Goal: Task Accomplishment & Management: Manage account settings

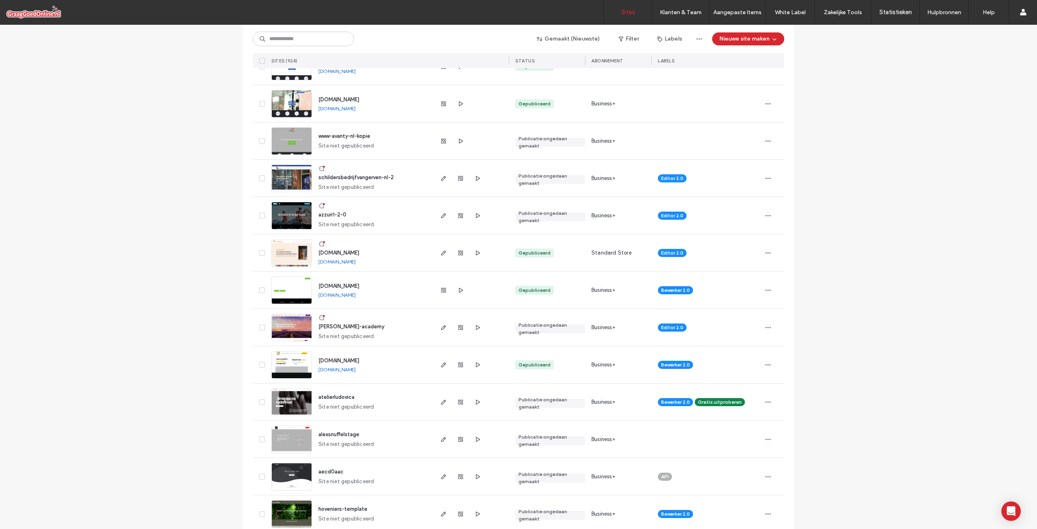
scroll to position [1985, 0]
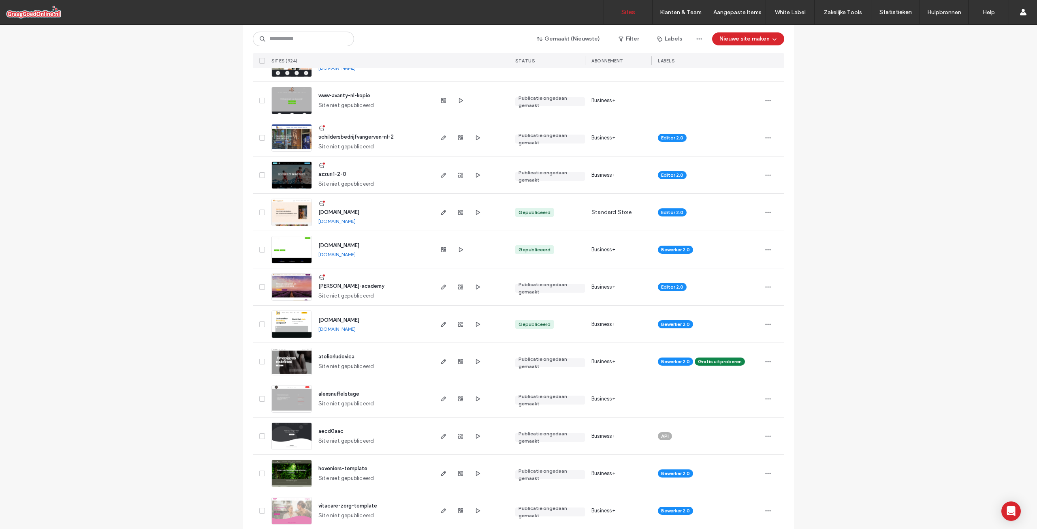
click at [329, 355] on span "atelierludovica" at bounding box center [336, 356] width 36 height 6
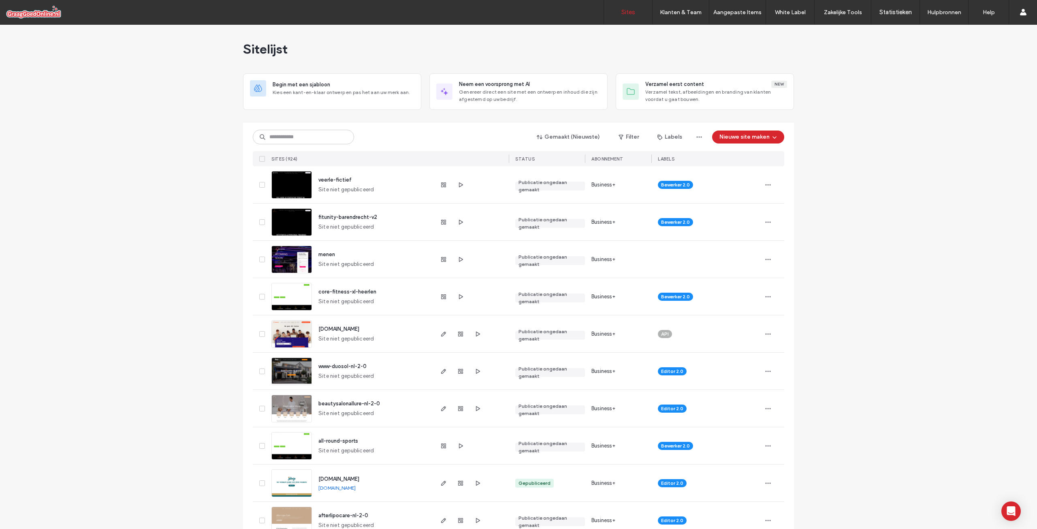
click at [669, 135] on button "Labels" at bounding box center [669, 136] width 39 height 13
click at [629, 135] on button "Filter" at bounding box center [628, 136] width 36 height 13
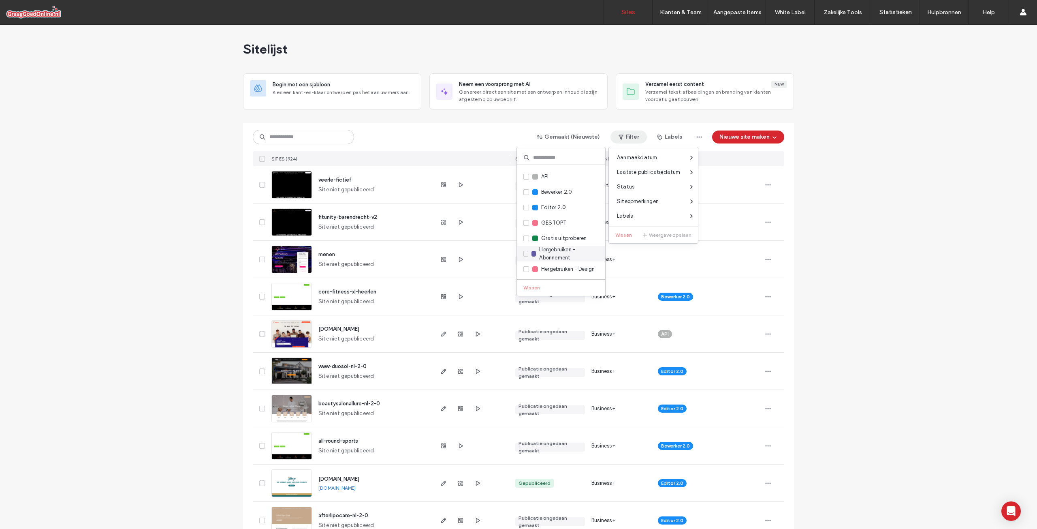
scroll to position [41, 0]
click at [541, 220] on label "Gratis uitproberen" at bounding box center [555, 224] width 64 height 9
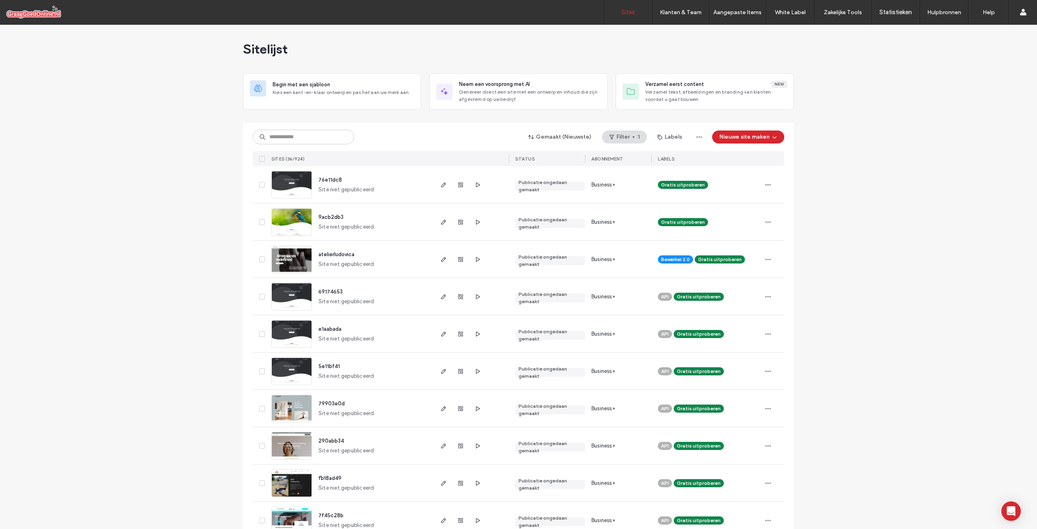
click at [326, 219] on span "9acb2db3" at bounding box center [330, 217] width 25 height 6
click at [323, 172] on div "76e11dc8 Site niet gepubliceerd" at bounding box center [372, 184] width 120 height 37
click at [324, 177] on span "76e11dc8" at bounding box center [329, 180] width 23 height 6
click at [771, 137] on icon "button" at bounding box center [774, 137] width 6 height 6
click at [785, 241] on div "Verzamel tekst, afbeeldingen en branding van klanten voordat u gaat bouwen." at bounding box center [787, 246] width 94 height 15
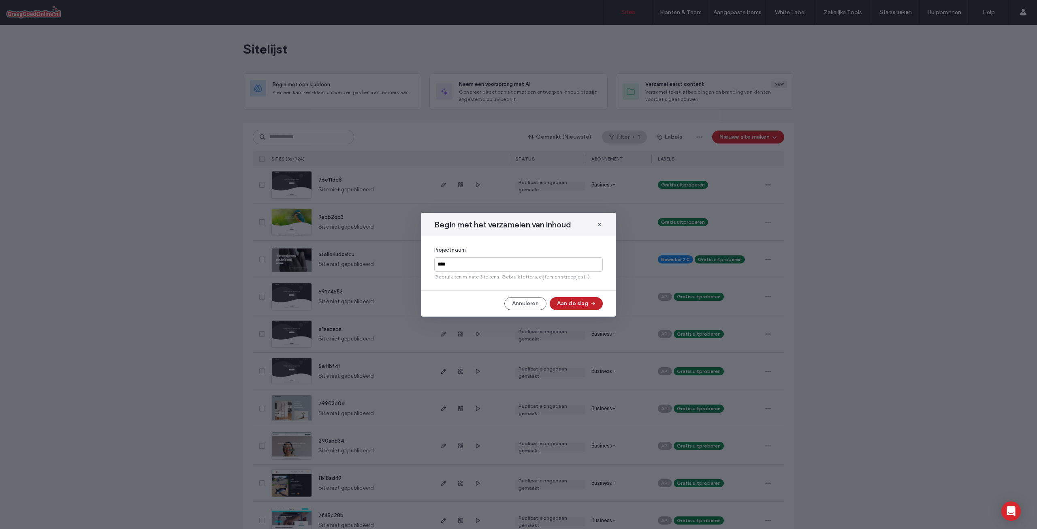
type input "****"
click at [583, 302] on button "Aan de slag" at bounding box center [576, 303] width 53 height 13
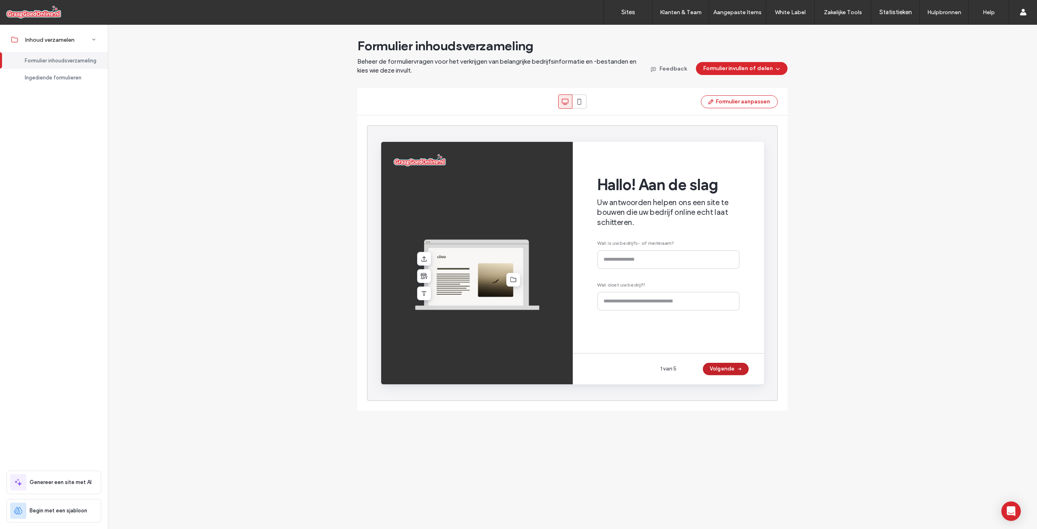
click at [754, 378] on span "button" at bounding box center [757, 380] width 8 height 12
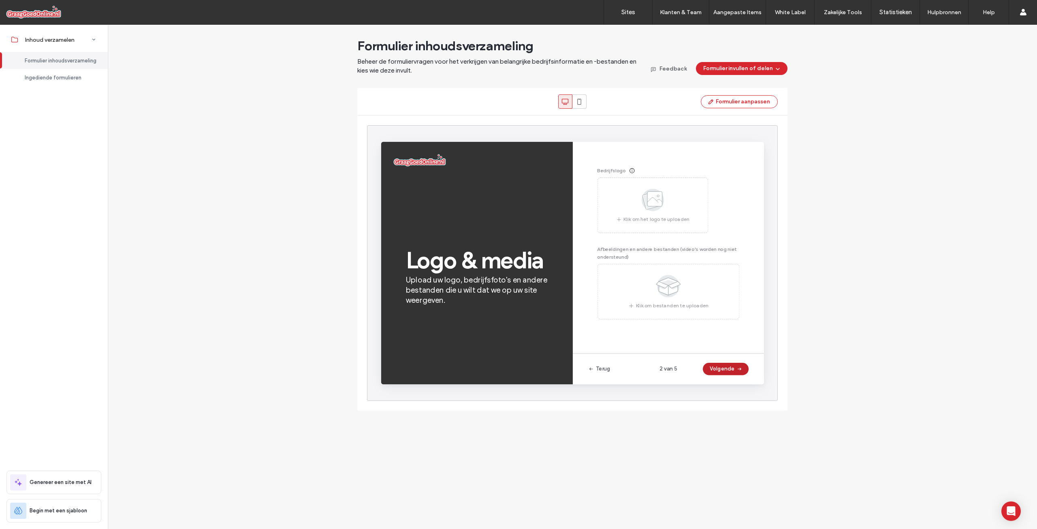
click at [753, 380] on span "button" at bounding box center [757, 380] width 8 height 12
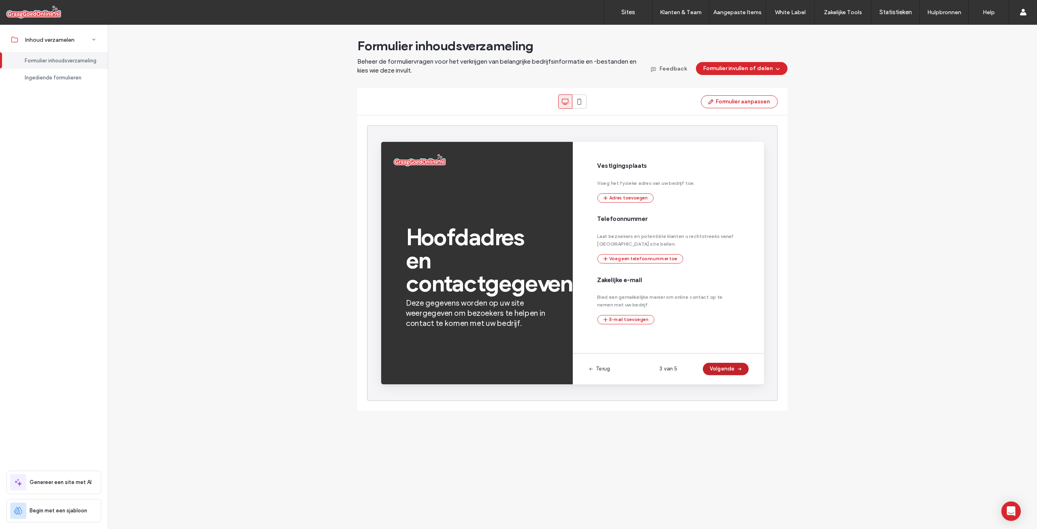
click at [750, 377] on button "Volgende" at bounding box center [743, 380] width 48 height 13
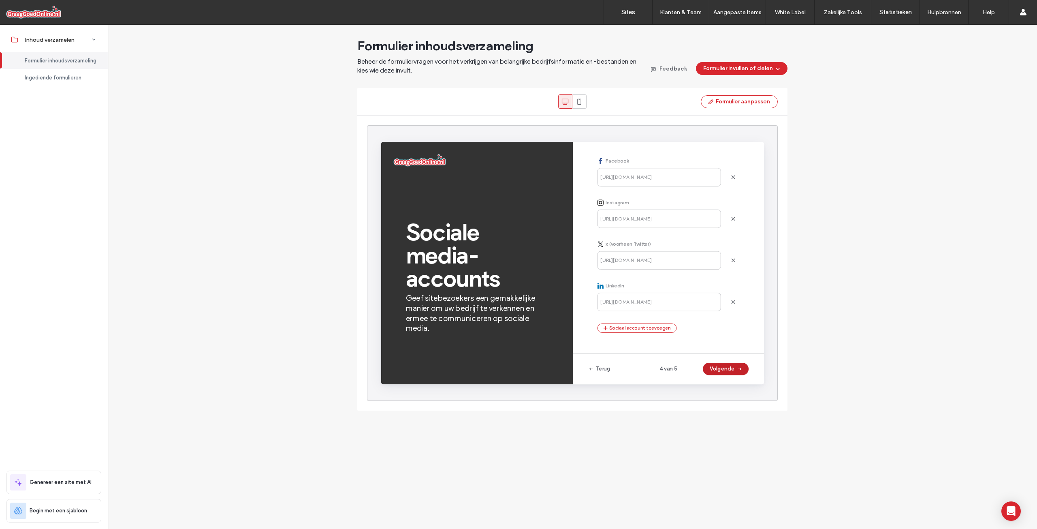
click at [750, 377] on button "Volgende" at bounding box center [743, 380] width 48 height 13
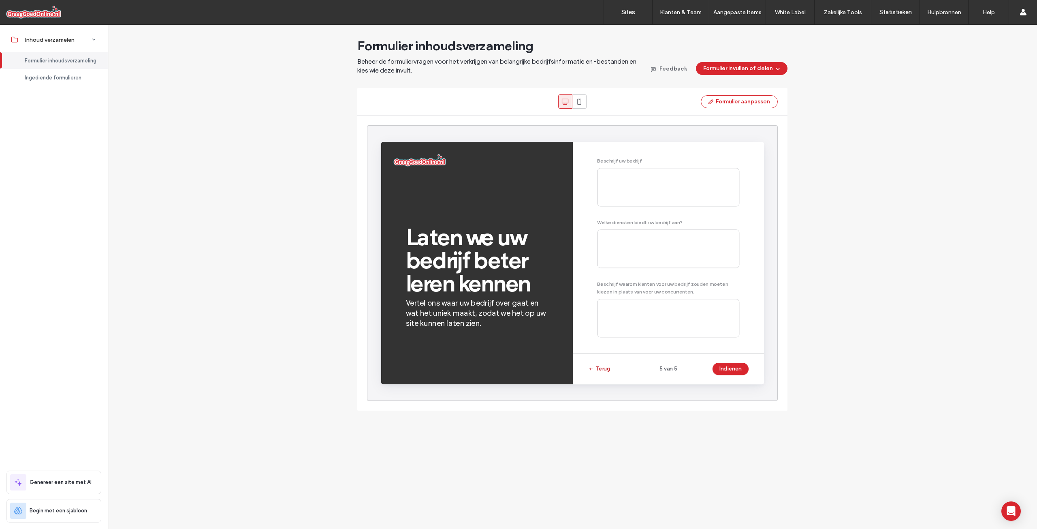
click at [619, 378] on button "Terug" at bounding box center [610, 380] width 23 height 13
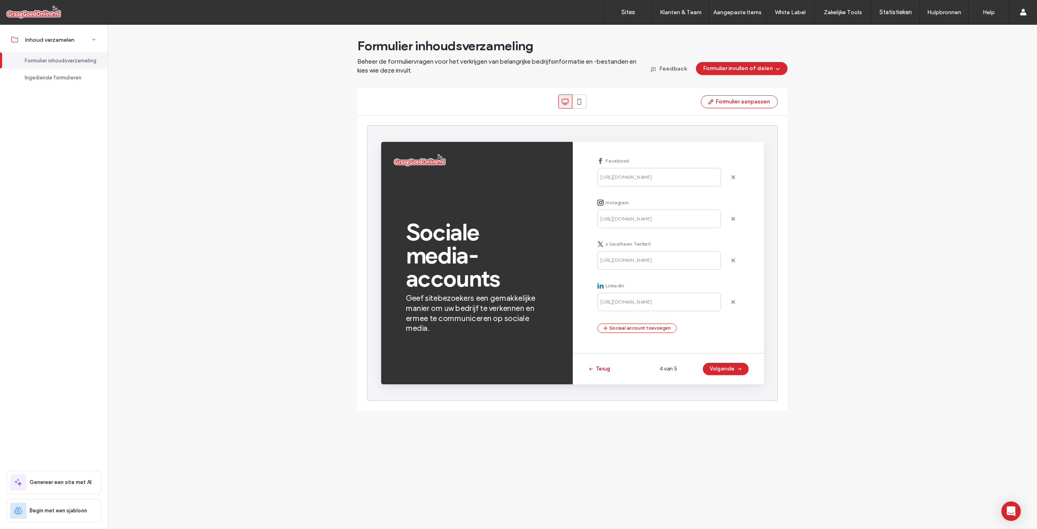
click at [619, 378] on button "Terug" at bounding box center [610, 380] width 23 height 13
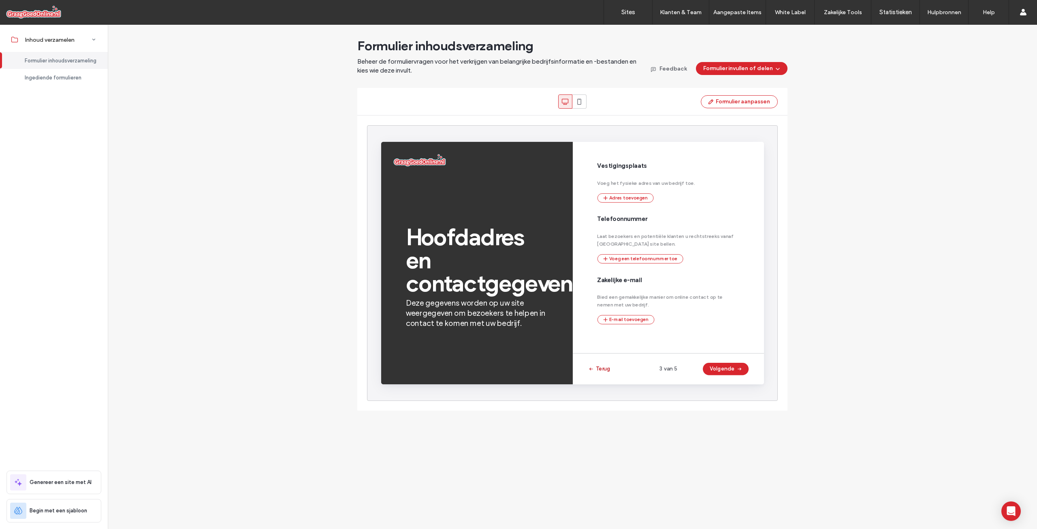
click at [619, 378] on button "Terug" at bounding box center [610, 380] width 23 height 13
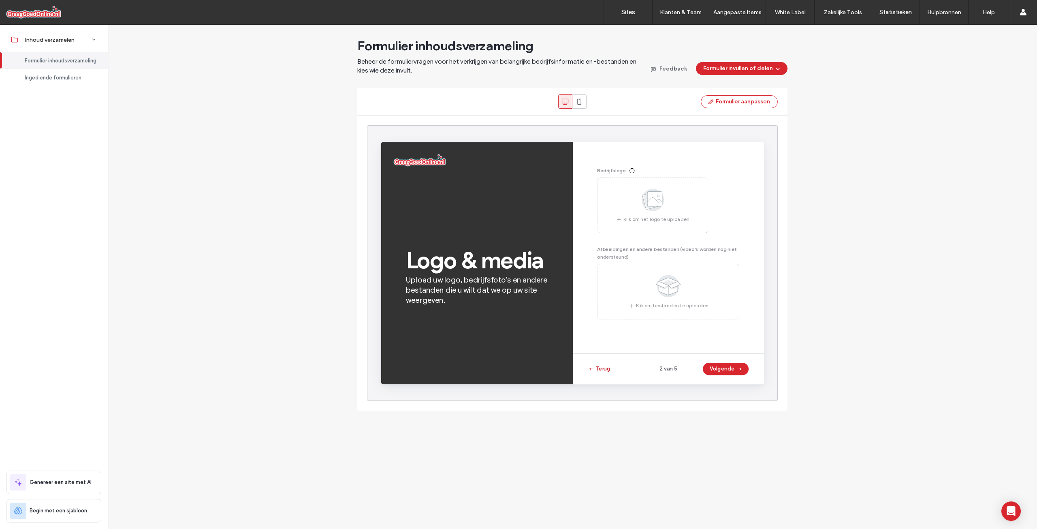
click at [619, 378] on button "Terug" at bounding box center [610, 380] width 23 height 13
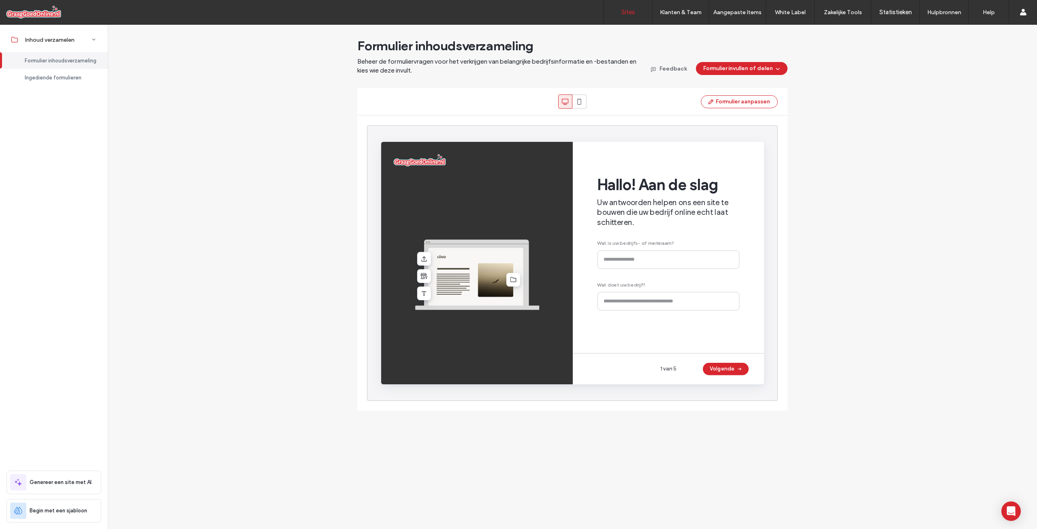
click at [630, 13] on label "Sites" at bounding box center [628, 12] width 14 height 7
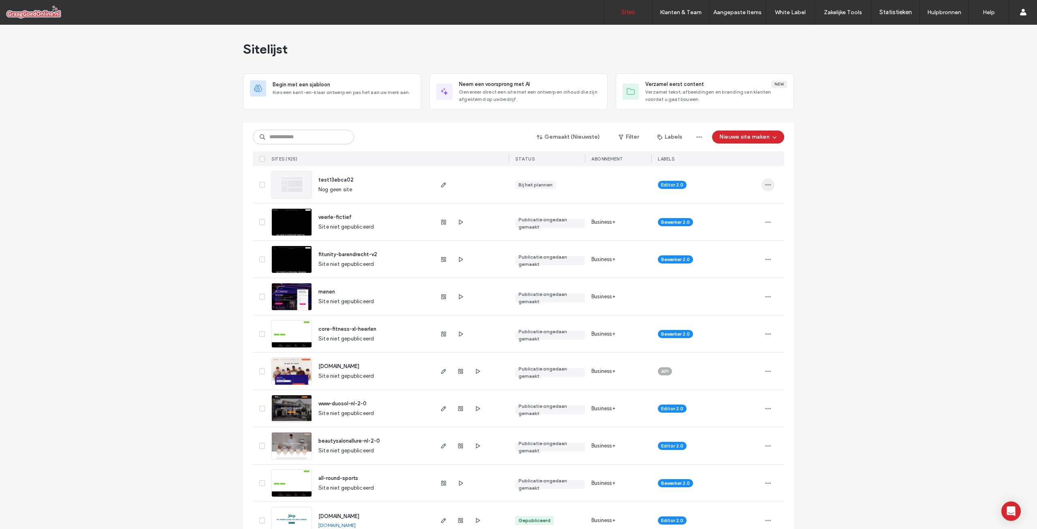
click at [766, 182] on icon "button" at bounding box center [768, 184] width 6 height 6
click at [696, 282] on span "Project verwijderen" at bounding box center [683, 283] width 47 height 8
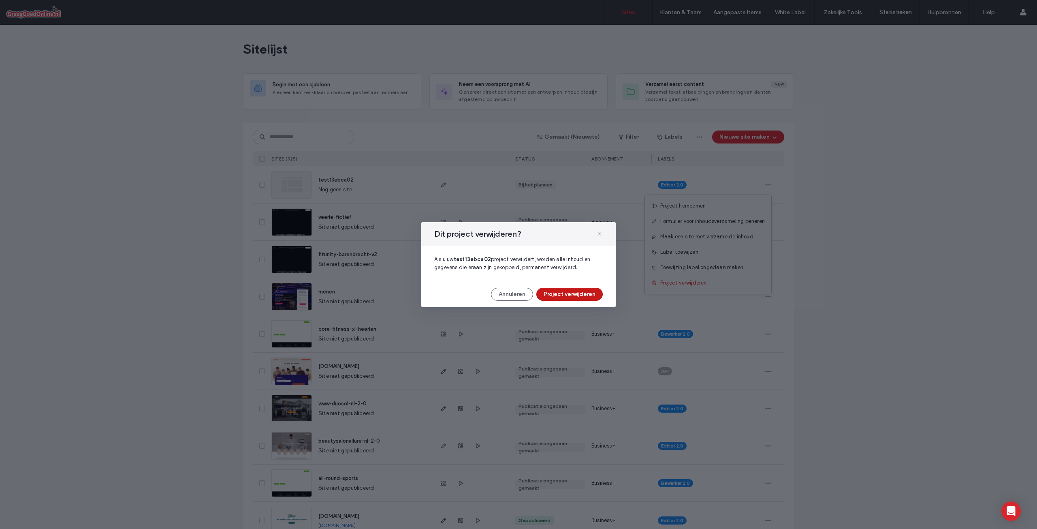
click at [583, 291] on button "Project verwijderen" at bounding box center [569, 294] width 66 height 13
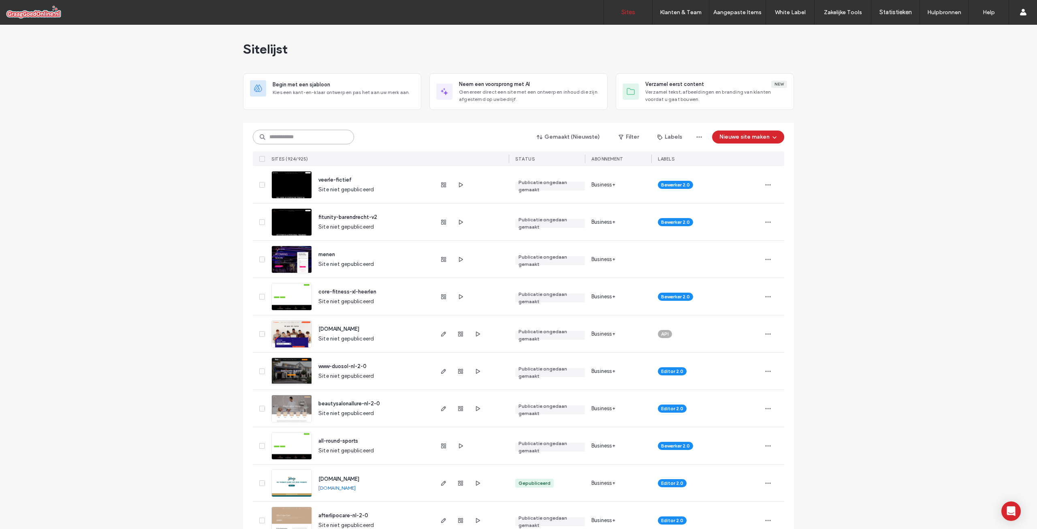
click at [298, 138] on input at bounding box center [303, 137] width 101 height 15
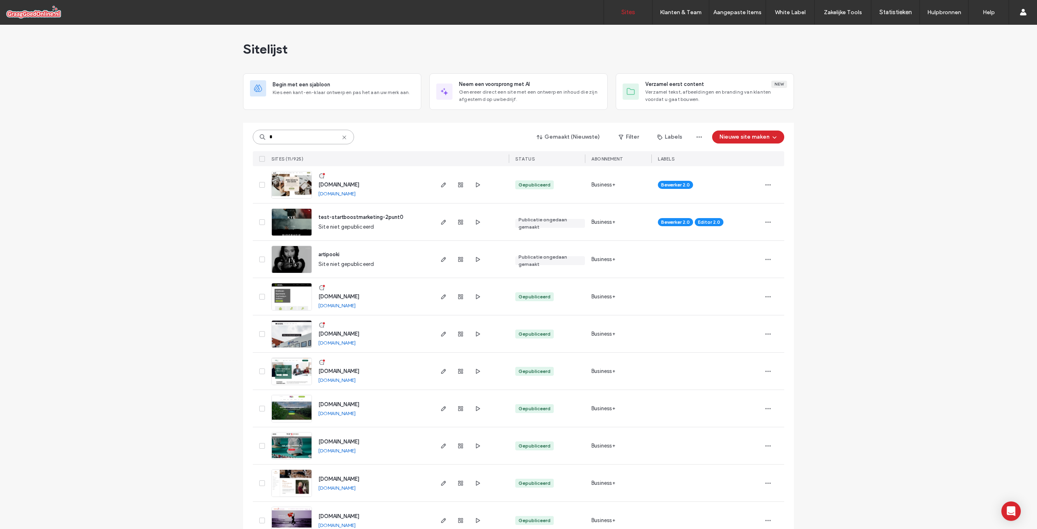
type input "*"
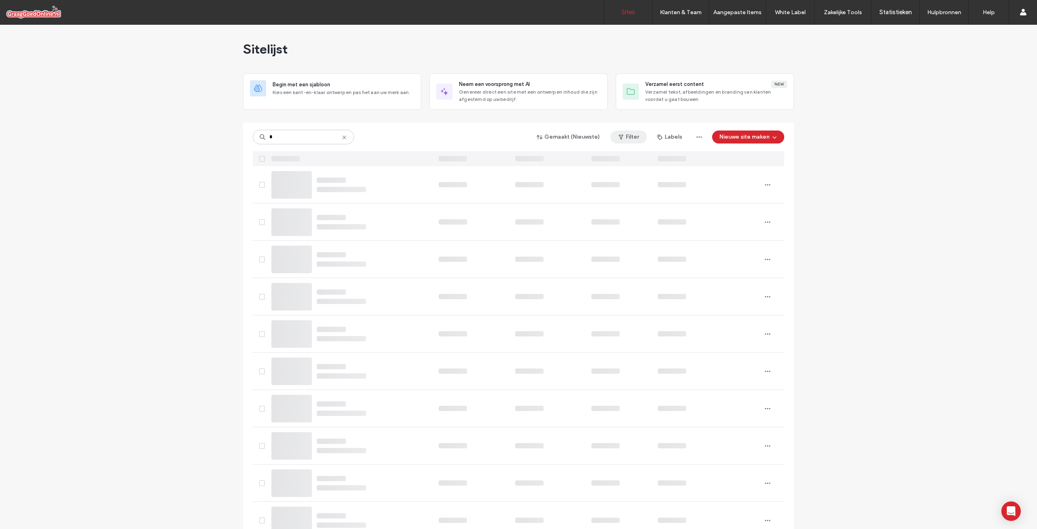
click at [631, 137] on button "Filter" at bounding box center [628, 136] width 36 height 13
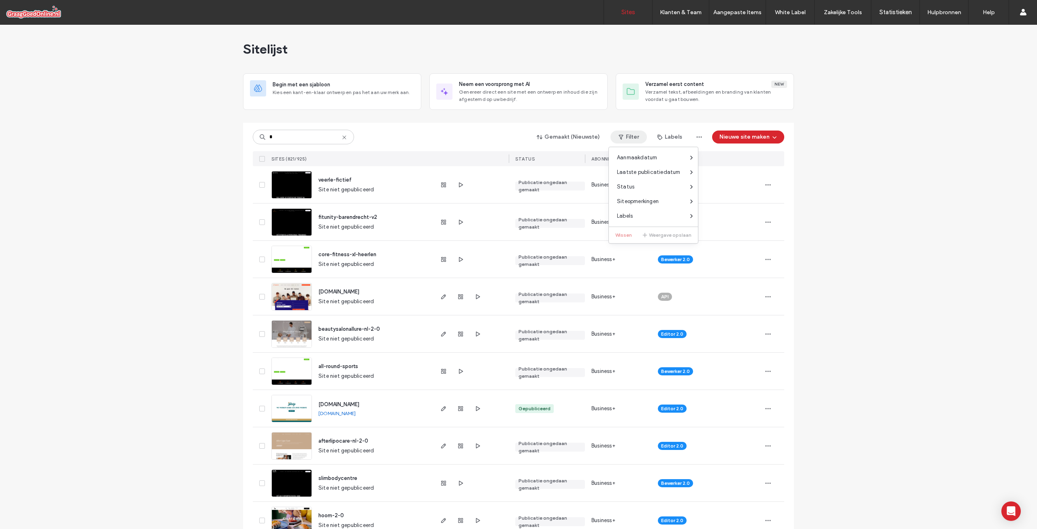
click at [629, 136] on button "Filter" at bounding box center [628, 136] width 36 height 13
click at [537, 267] on div at bounding box center [535, 265] width 6 height 6
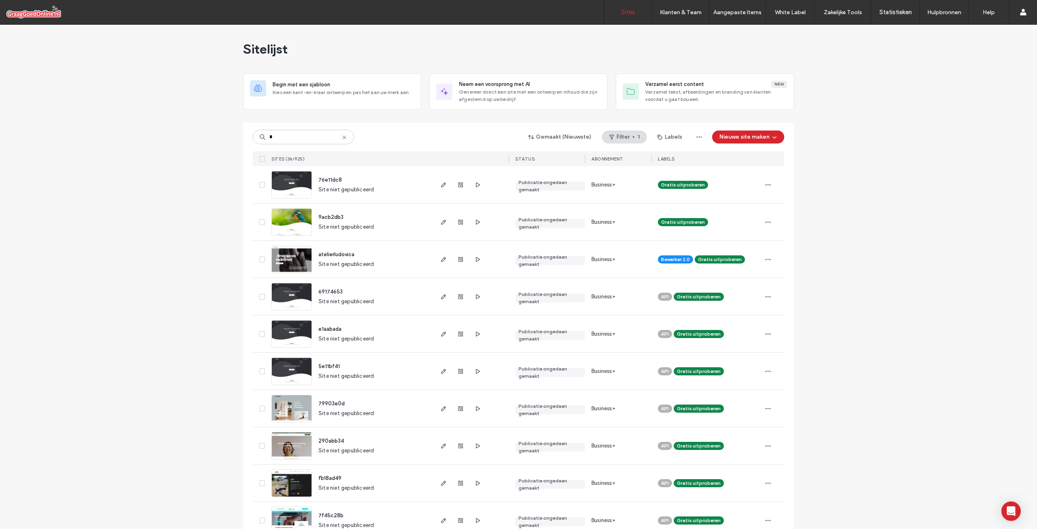
click at [337, 253] on span "atelierludovica" at bounding box center [336, 254] width 36 height 6
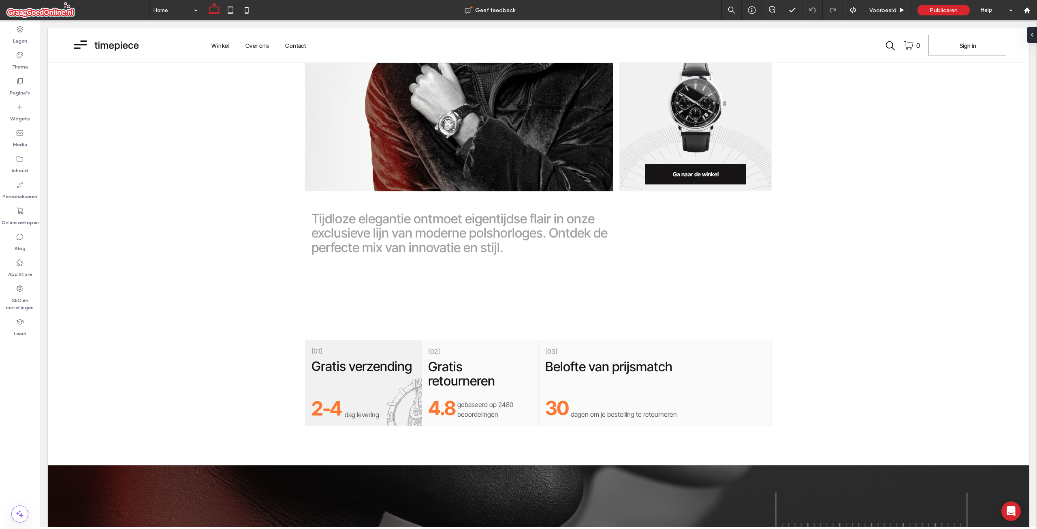
scroll to position [1013, 0]
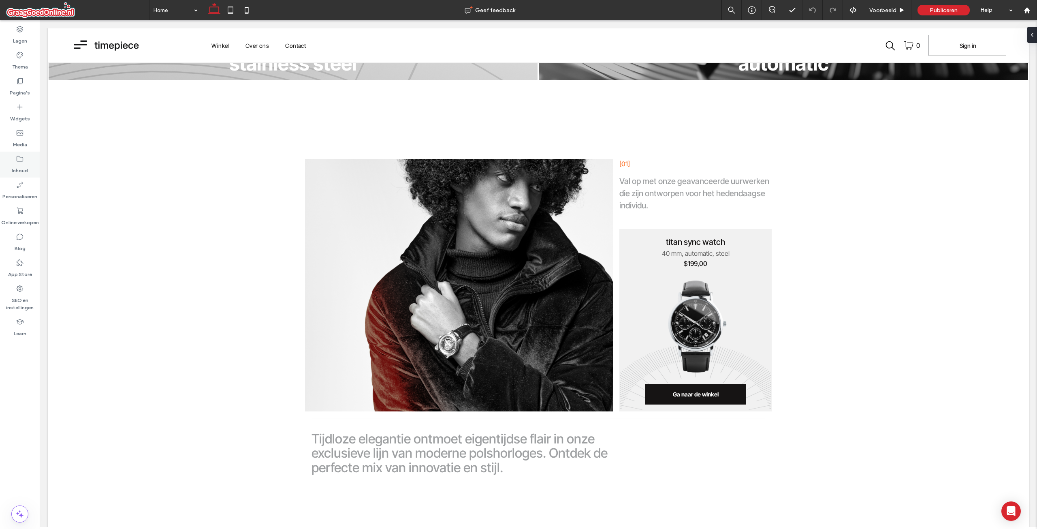
click at [18, 165] on label "Inhoud" at bounding box center [20, 168] width 16 height 11
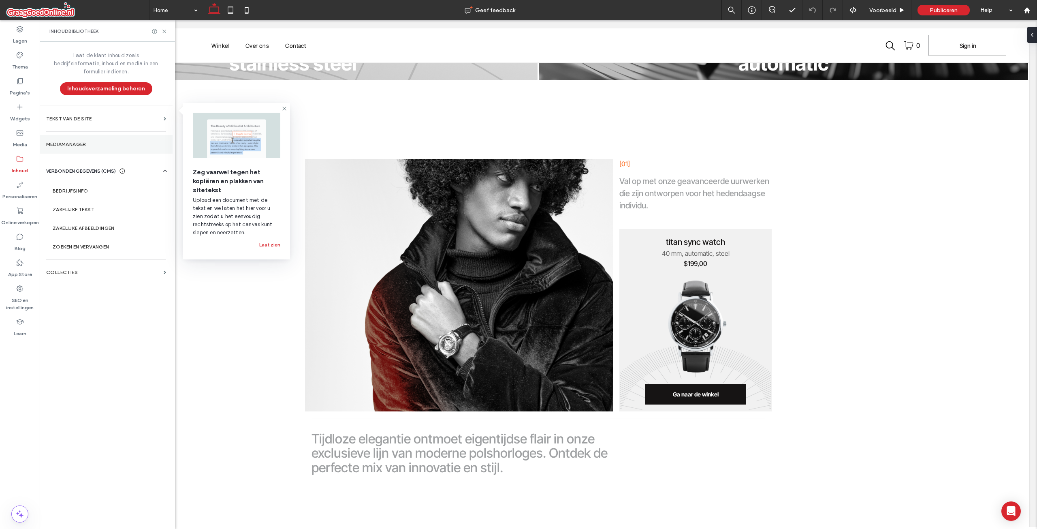
click at [79, 141] on label "Mediamanager" at bounding box center [106, 144] width 120 height 6
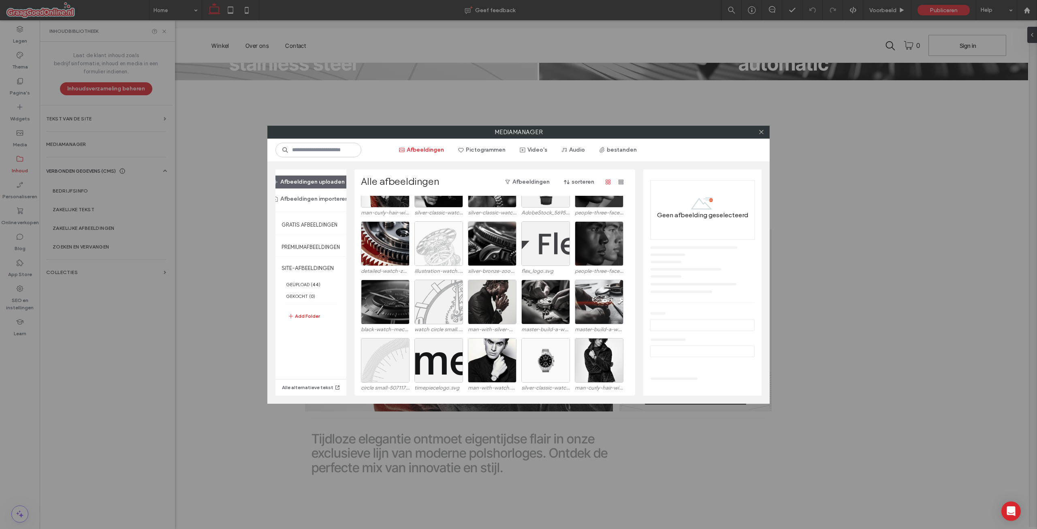
scroll to position [0, 0]
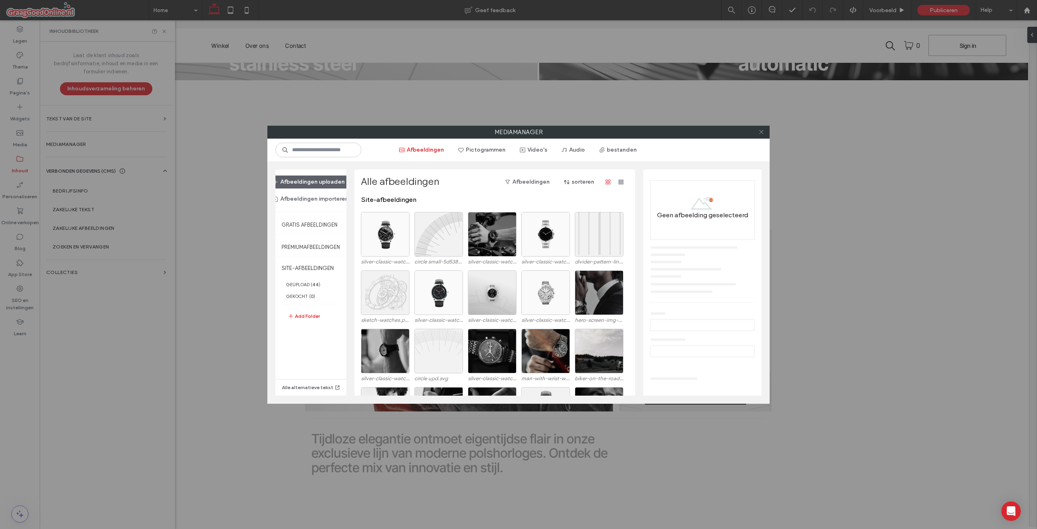
click at [762, 130] on icon at bounding box center [761, 132] width 6 height 6
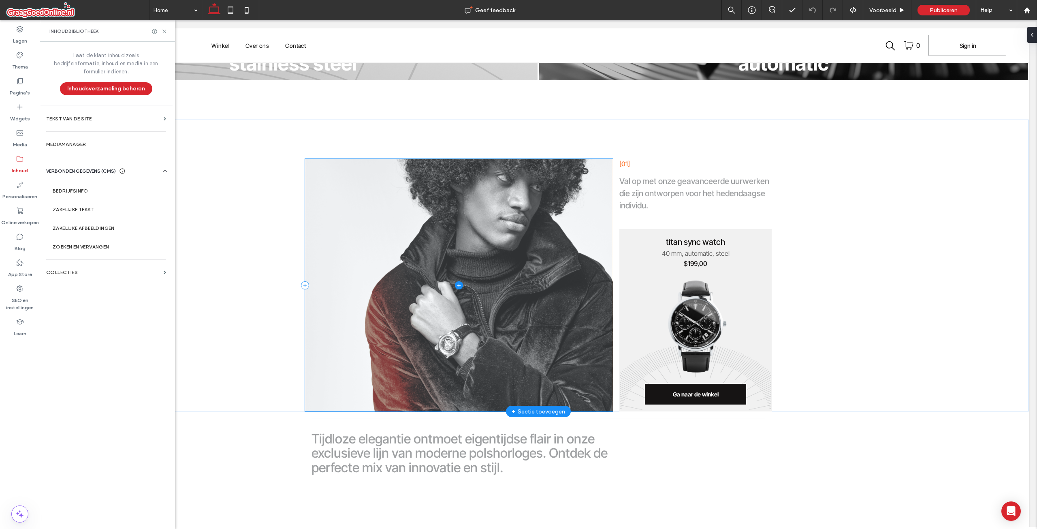
click at [513, 233] on span at bounding box center [459, 285] width 308 height 252
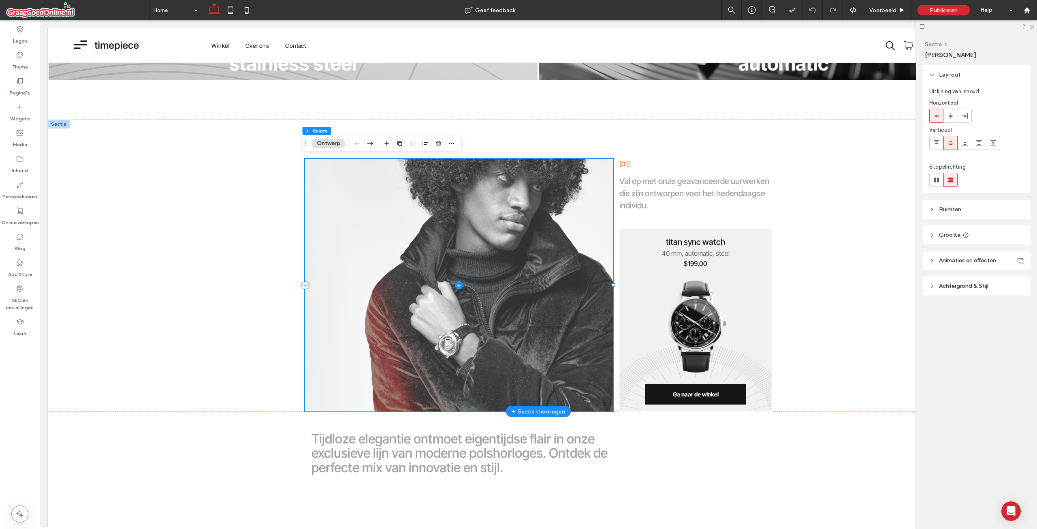
click at [387, 226] on span at bounding box center [459, 285] width 308 height 252
click at [456, 281] on icon at bounding box center [459, 285] width 8 height 8
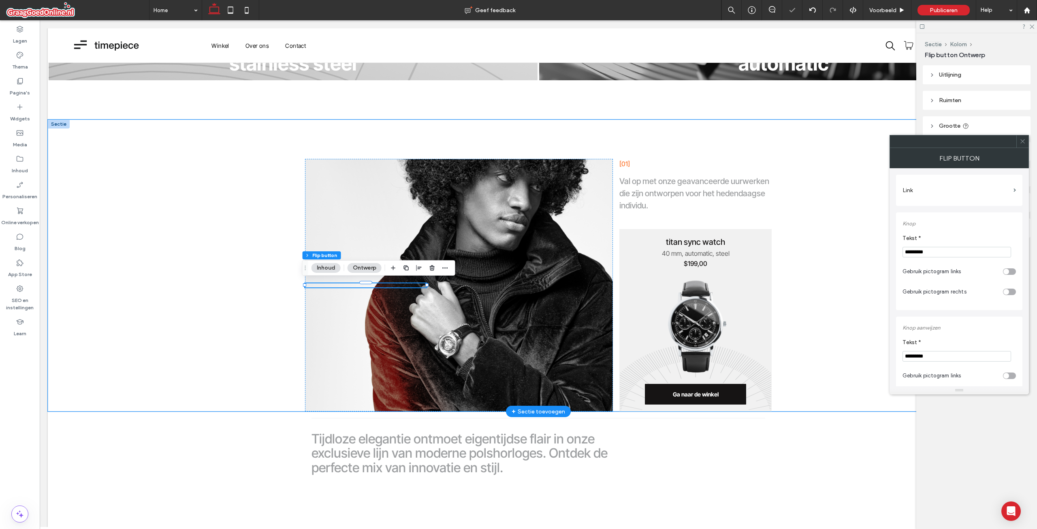
click at [928, 247] on input "*********" at bounding box center [956, 252] width 109 height 11
click at [927, 250] on input "*********" at bounding box center [956, 252] width 109 height 11
click at [928, 250] on input "*********" at bounding box center [956, 252] width 109 height 11
click at [1022, 141] on icon at bounding box center [1023, 141] width 6 height 6
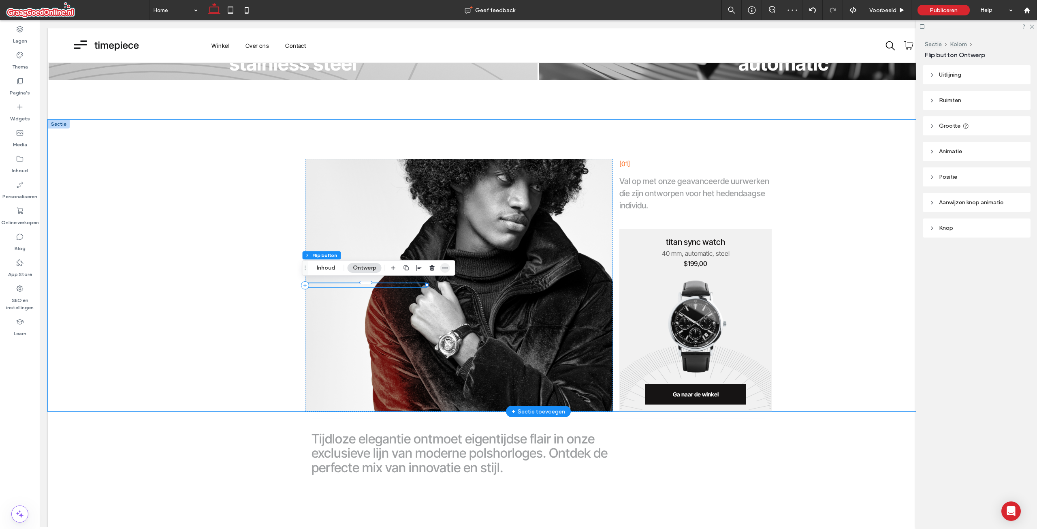
click at [448, 267] on icon "button" at bounding box center [445, 268] width 6 height 6
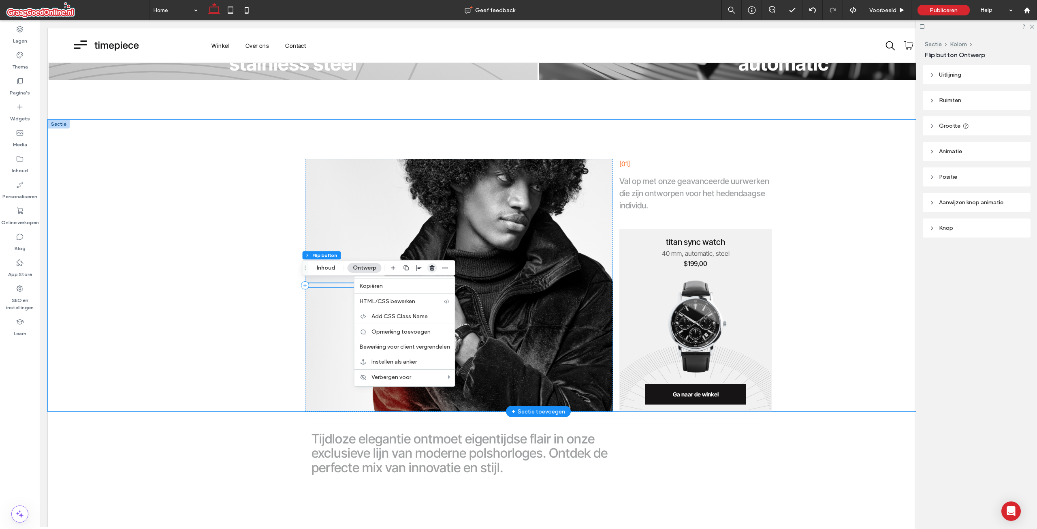
click at [433, 265] on icon "button" at bounding box center [432, 268] width 6 height 6
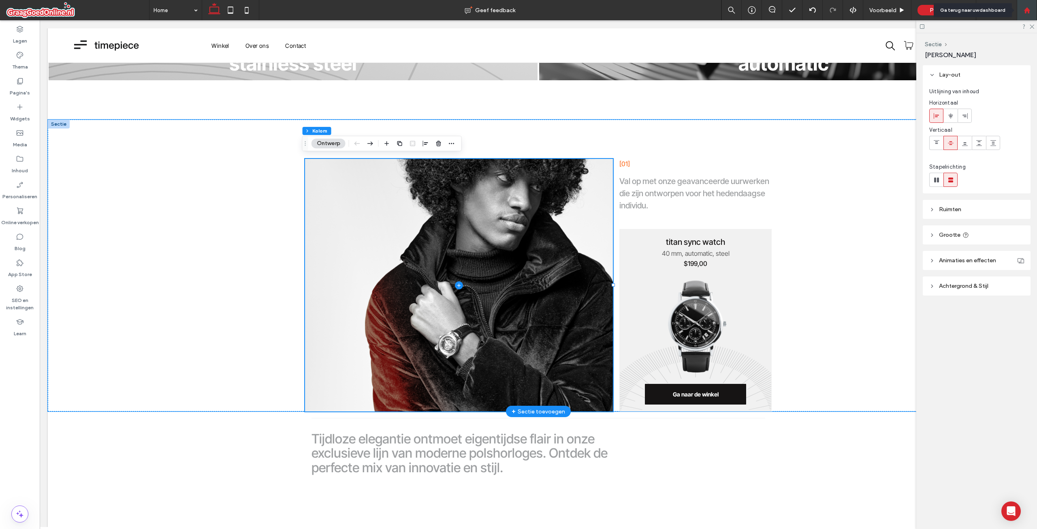
click at [1035, 9] on div at bounding box center [1026, 10] width 19 height 7
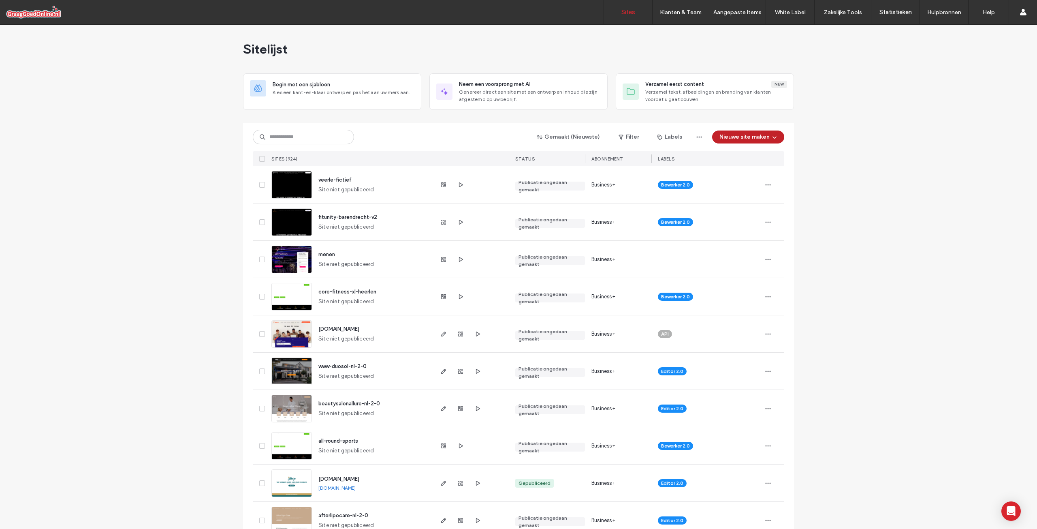
click at [774, 137] on icon "button" at bounding box center [774, 137] width 6 height 6
click at [772, 137] on icon "button" at bounding box center [774, 137] width 6 height 6
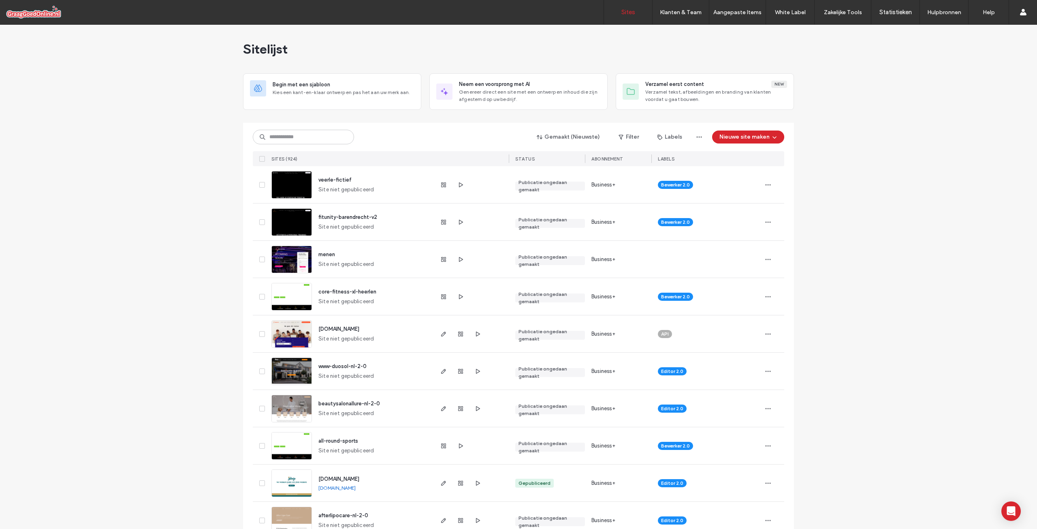
click at [626, 135] on button "Filter" at bounding box center [628, 136] width 36 height 13
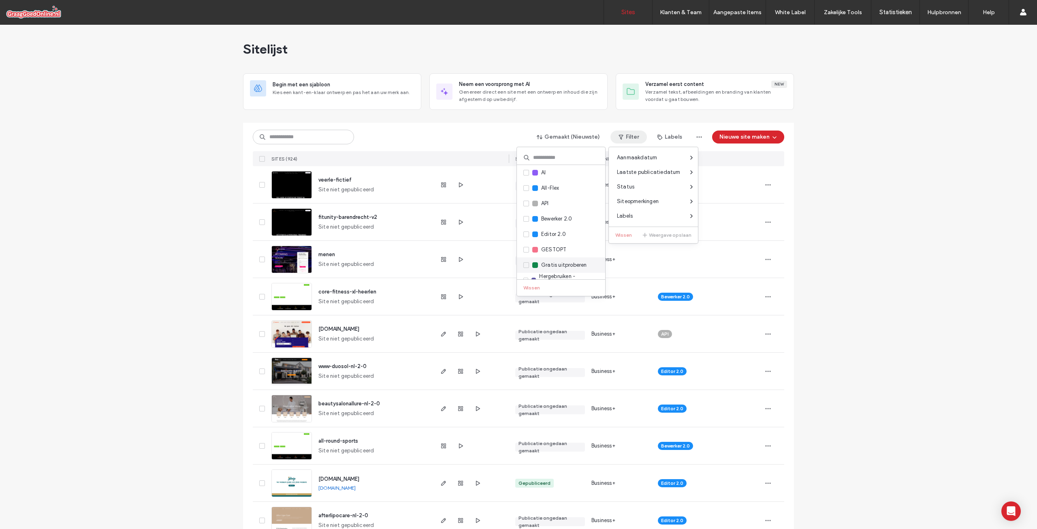
click at [544, 266] on span "Gratis uitproberen" at bounding box center [564, 265] width 46 height 8
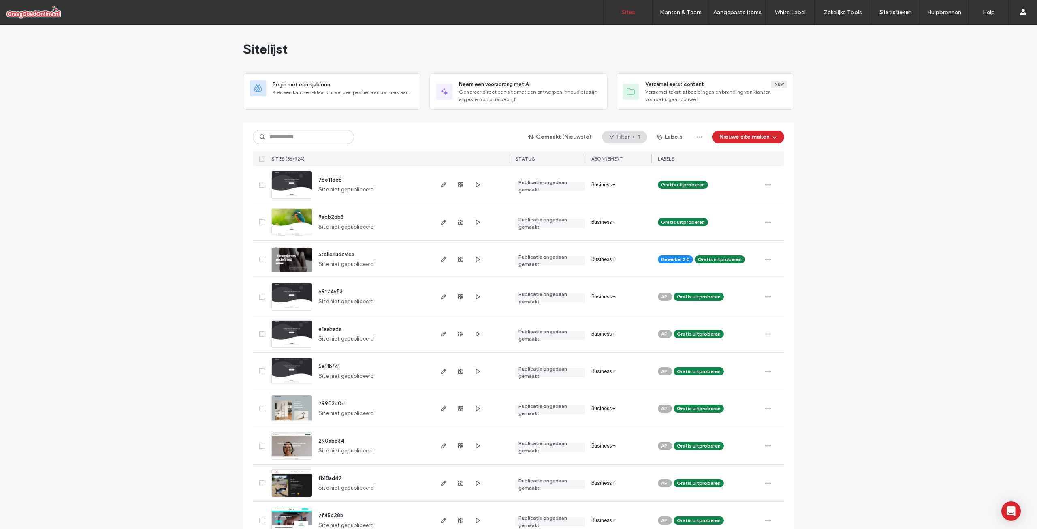
click at [765, 261] on icon "button" at bounding box center [768, 259] width 6 height 6
click at [704, 346] on span "Site Dashboard" at bounding box center [701, 347] width 39 height 8
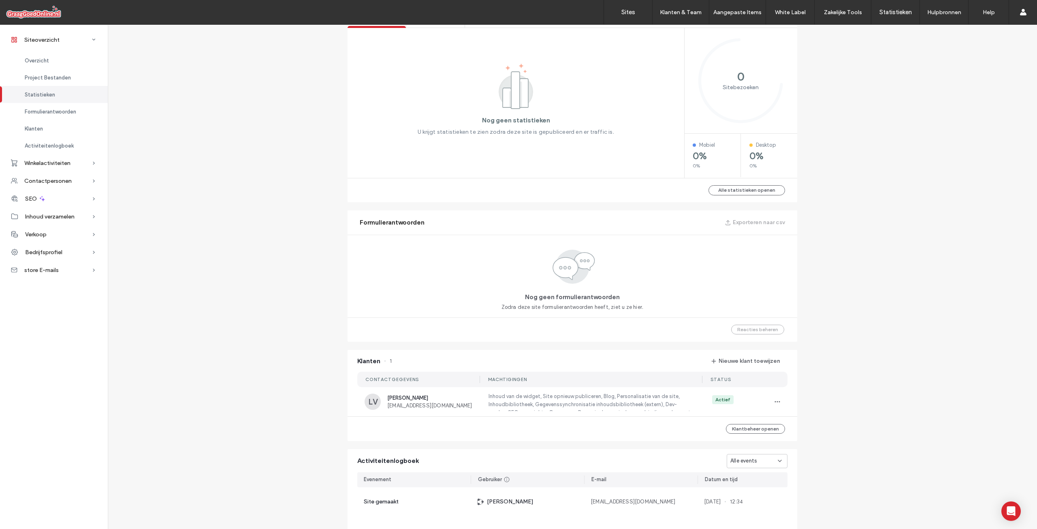
scroll to position [446, 0]
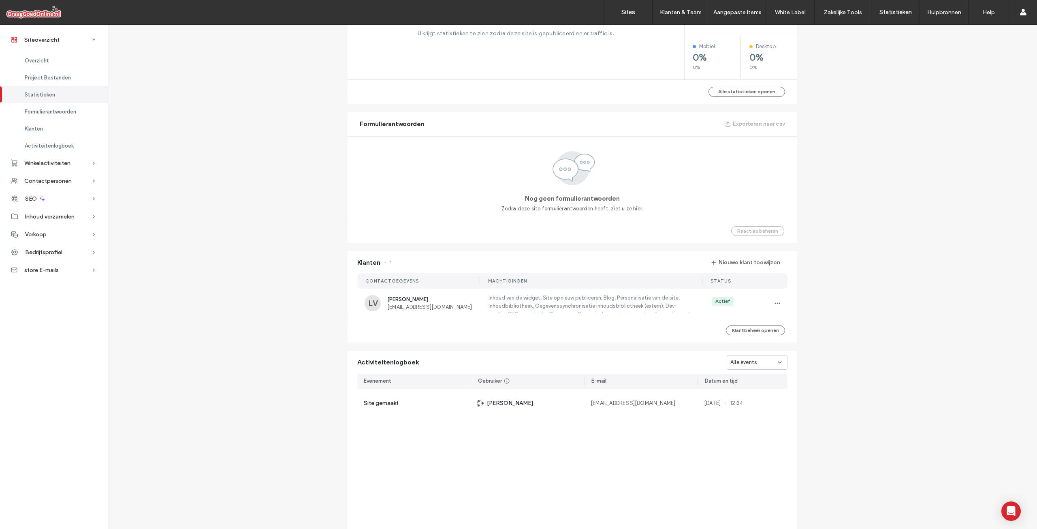
click at [860, 319] on div "Siteoverzicht atelierludovica Site-ID: db2df669 URL niet beschikbaar. Bewerker …" at bounding box center [572, 79] width 929 height 1001
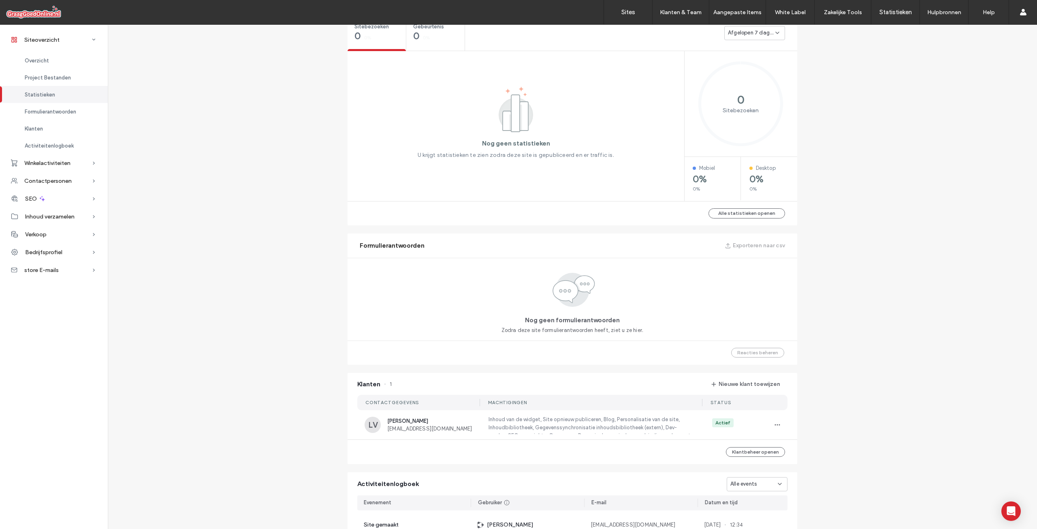
scroll to position [81, 0]
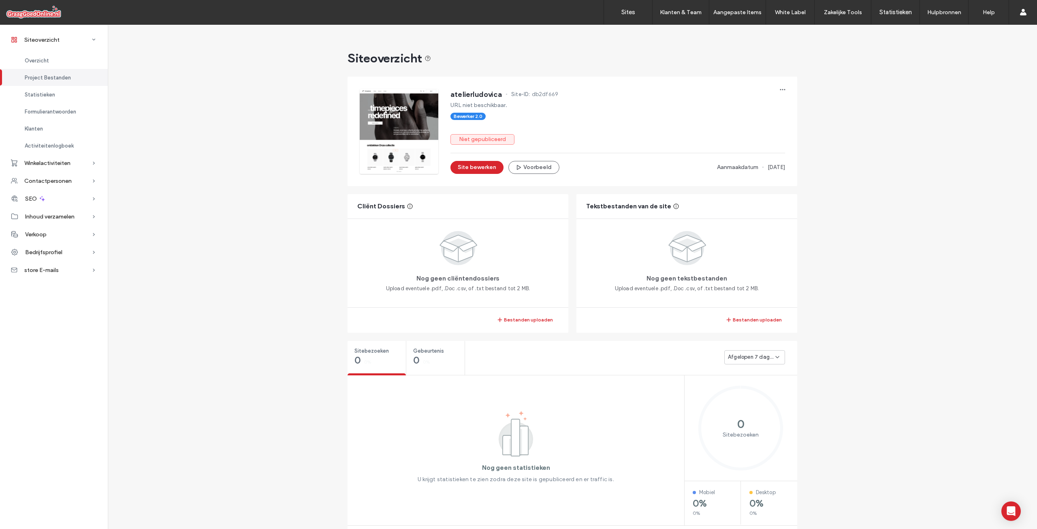
click at [270, 117] on div "Siteoverzicht atelierludovica Site-ID: db2df669 URL niet beschikbaar. Bewerker …" at bounding box center [572, 525] width 929 height 1001
drag, startPoint x: 499, startPoint y: 94, endPoint x: 448, endPoint y: 91, distance: 50.3
click at [450, 91] on span "atelierludovica" at bounding box center [475, 94] width 51 height 8
copy span "atelierludovica"
click at [626, 12] on label "Sites" at bounding box center [628, 12] width 14 height 7
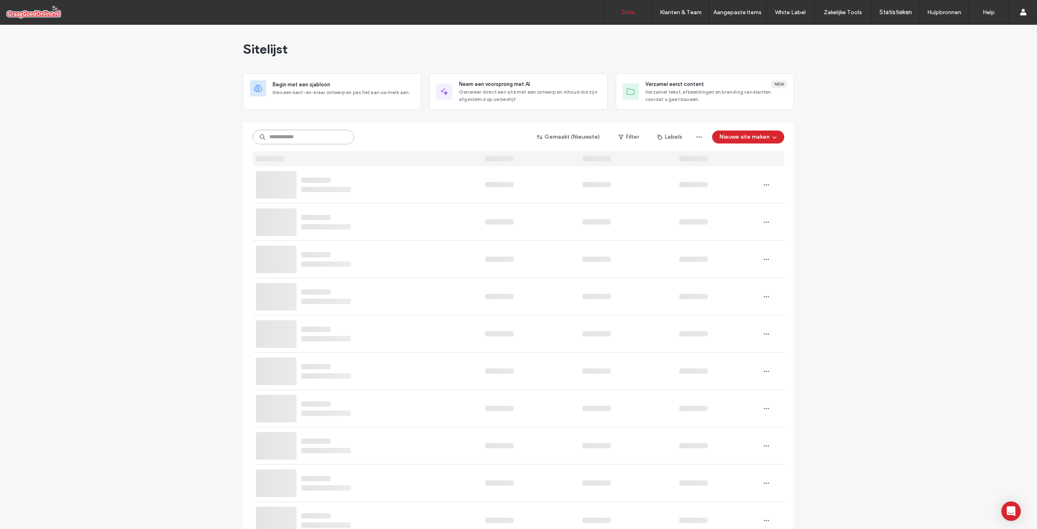
click at [309, 136] on input at bounding box center [303, 137] width 101 height 15
paste input "********"
click at [285, 136] on input "********" at bounding box center [303, 137] width 101 height 15
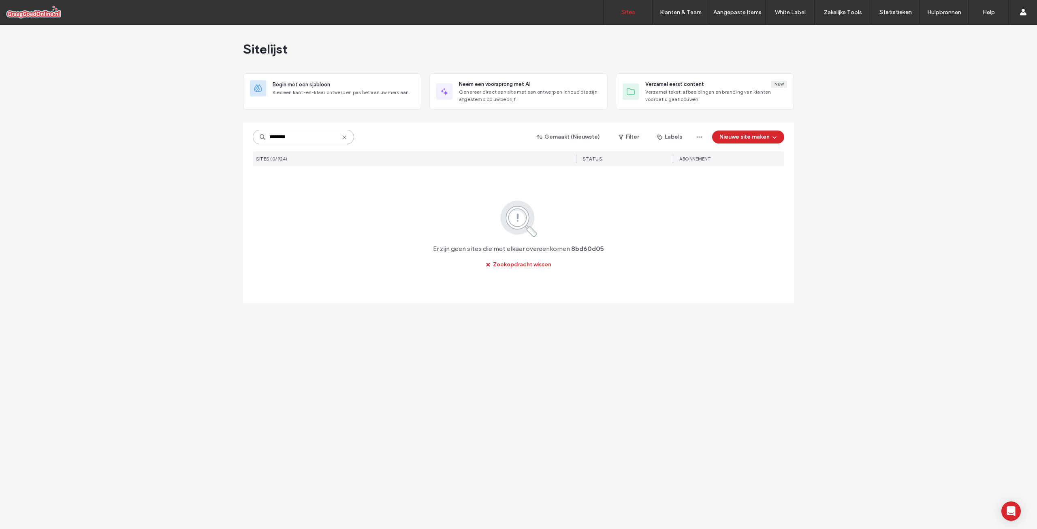
click at [313, 137] on input "********" at bounding box center [303, 137] width 101 height 15
type input "*"
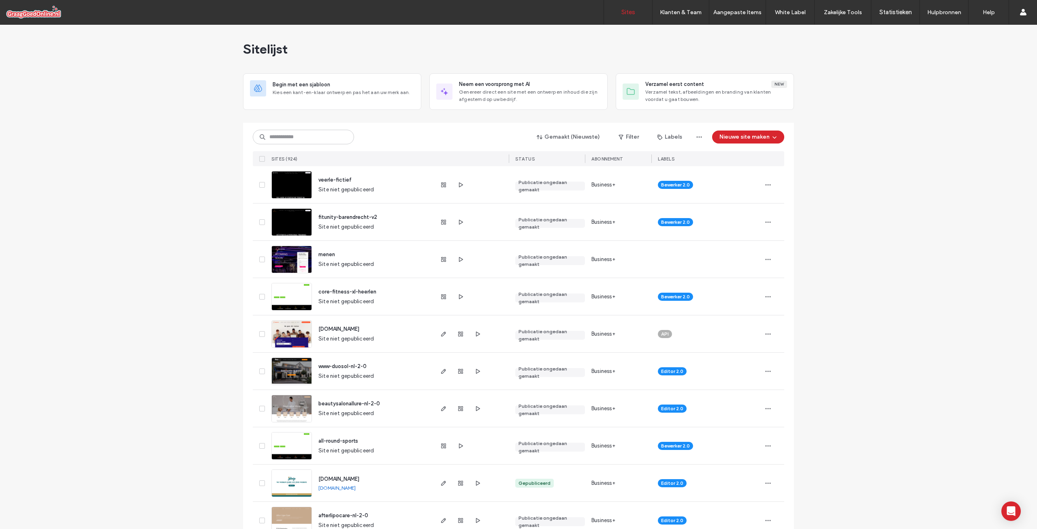
click at [325, 328] on span "qs-test.nl" at bounding box center [338, 329] width 41 height 6
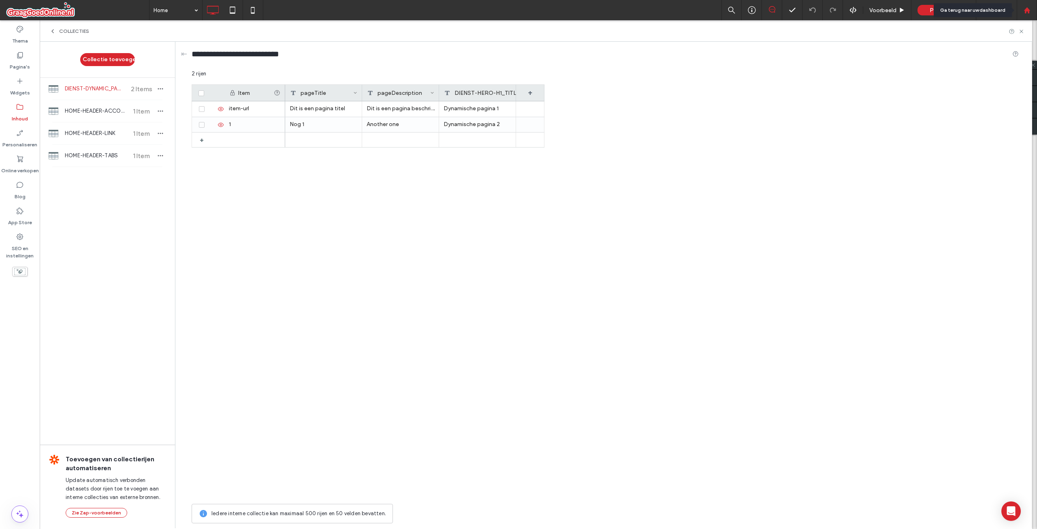
click at [1030, 12] on div at bounding box center [1026, 10] width 19 height 7
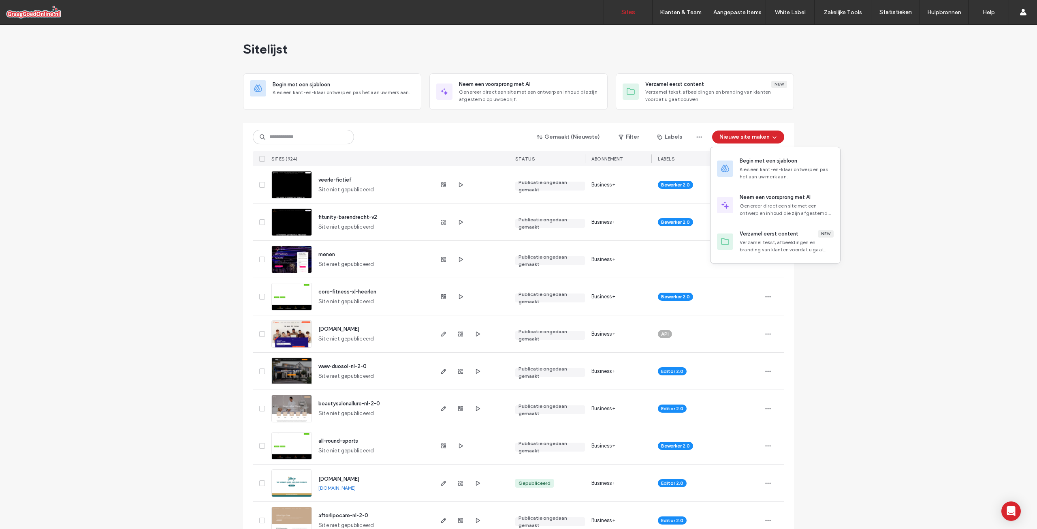
click at [777, 135] on button "Nieuwe site maken" at bounding box center [748, 136] width 72 height 13
click at [771, 137] on icon "button" at bounding box center [774, 137] width 6 height 6
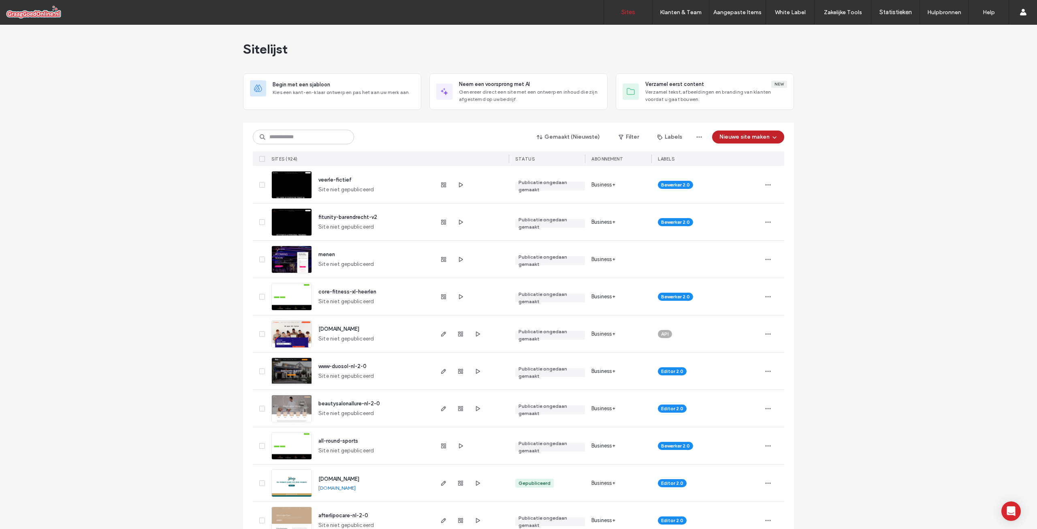
click at [771, 138] on icon "button" at bounding box center [774, 137] width 6 height 6
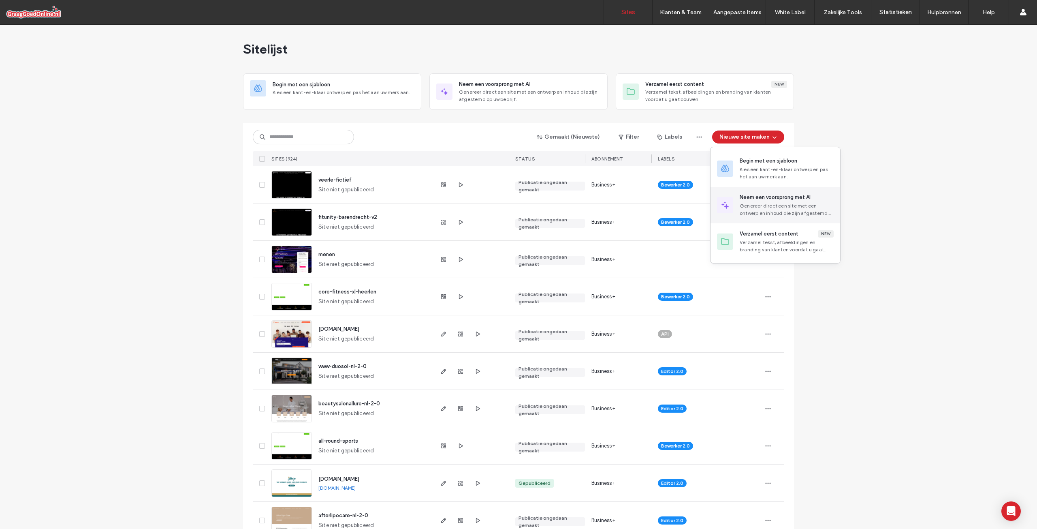
click at [817, 202] on div "Genereer direct een site met een ontwerp en inhoud die zijn afgestemd op uw bed…" at bounding box center [787, 209] width 94 height 15
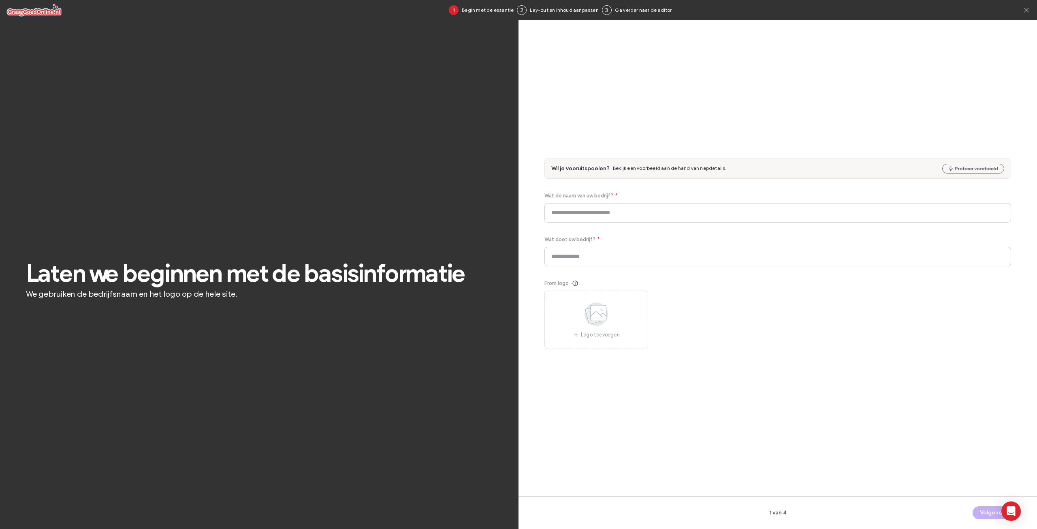
click at [1027, 11] on icon at bounding box center [1026, 10] width 8 height 8
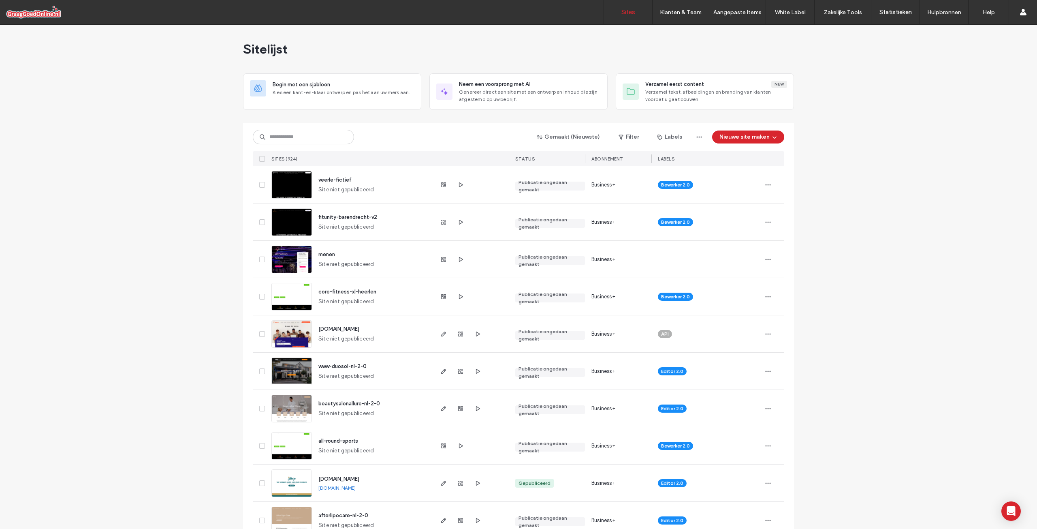
click at [751, 84] on label "Formulier inhoudsverzameling" at bounding box center [750, 84] width 71 height 6
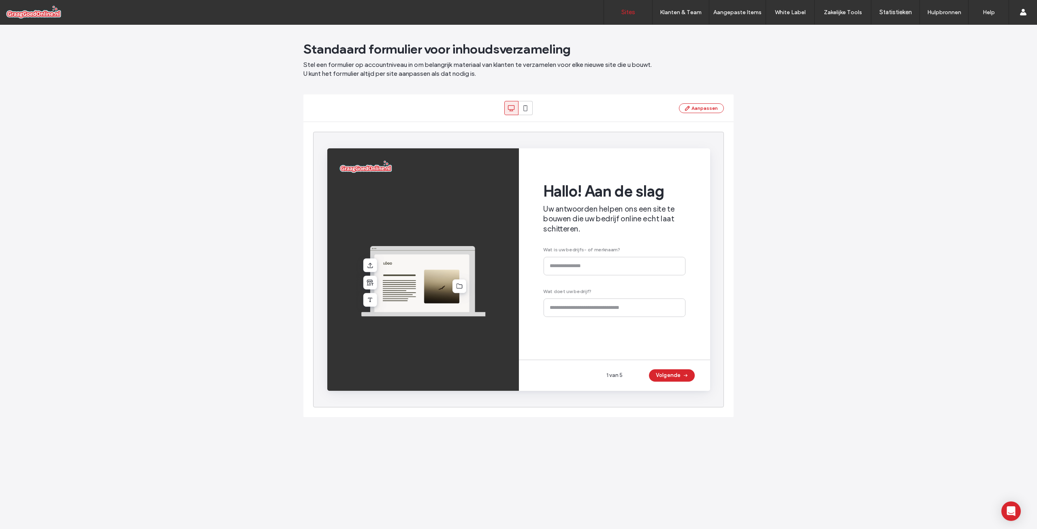
click at [634, 17] on link "Sites" at bounding box center [628, 12] width 48 height 24
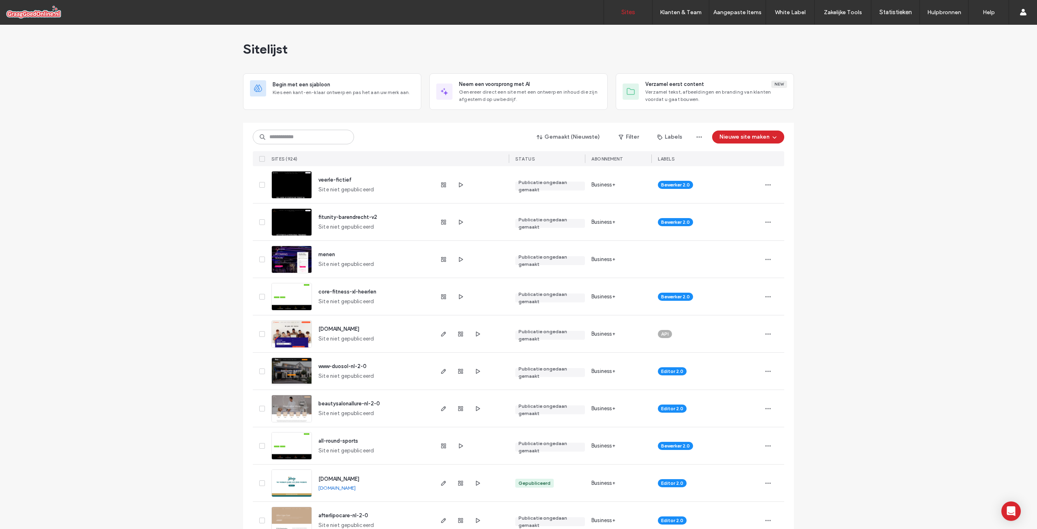
click at [326, 328] on span "qs-test.nl" at bounding box center [338, 329] width 41 height 6
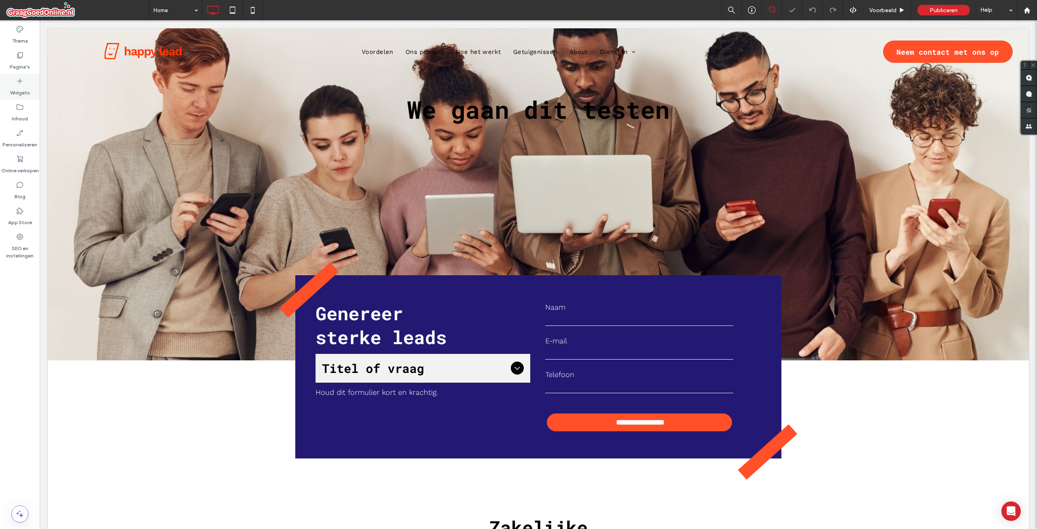
click at [22, 83] on icon at bounding box center [20, 81] width 8 height 8
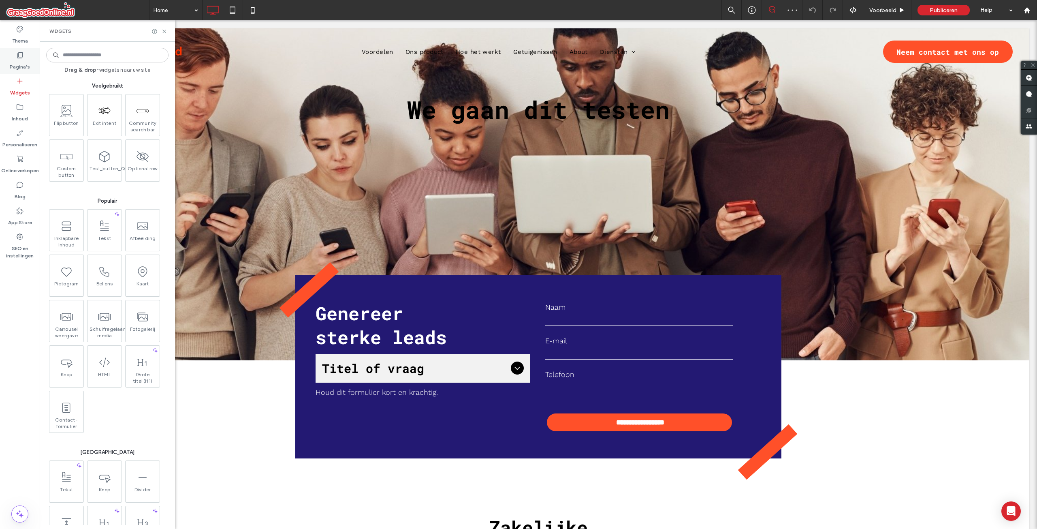
click at [24, 62] on label "Pagina's" at bounding box center [20, 64] width 20 height 11
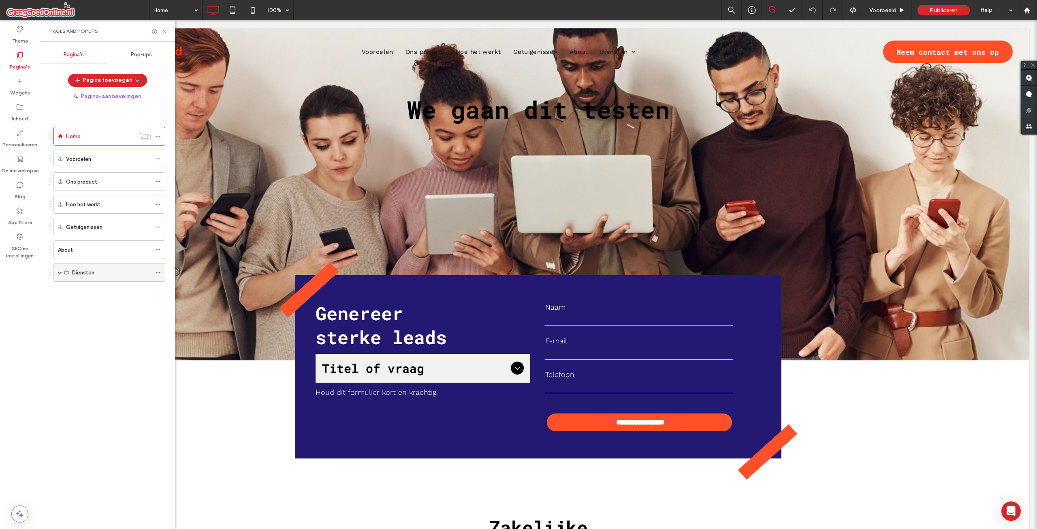
click at [61, 270] on span at bounding box center [60, 272] width 4 height 18
click at [157, 292] on icon at bounding box center [158, 291] width 6 height 6
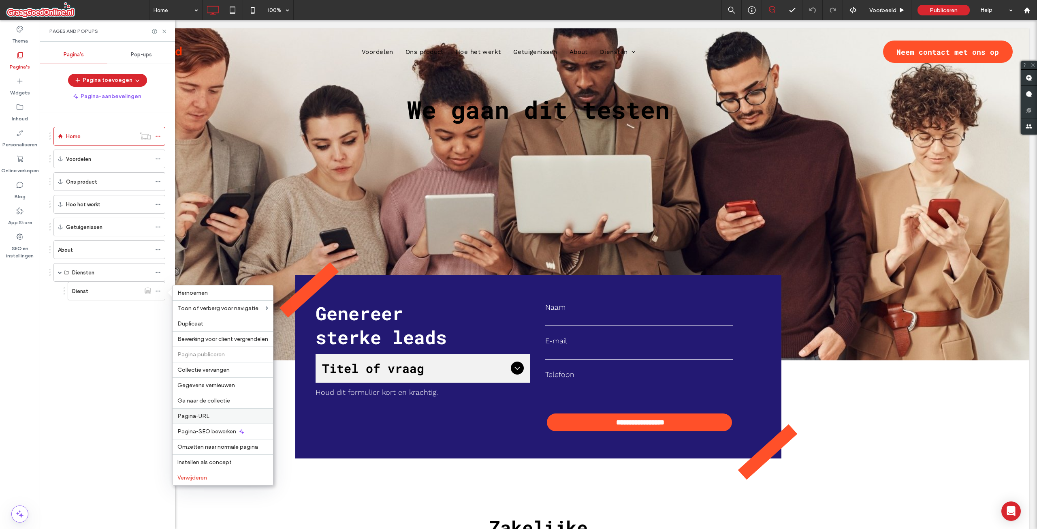
click at [210, 415] on label "Pagina-URL" at bounding box center [222, 415] width 91 height 7
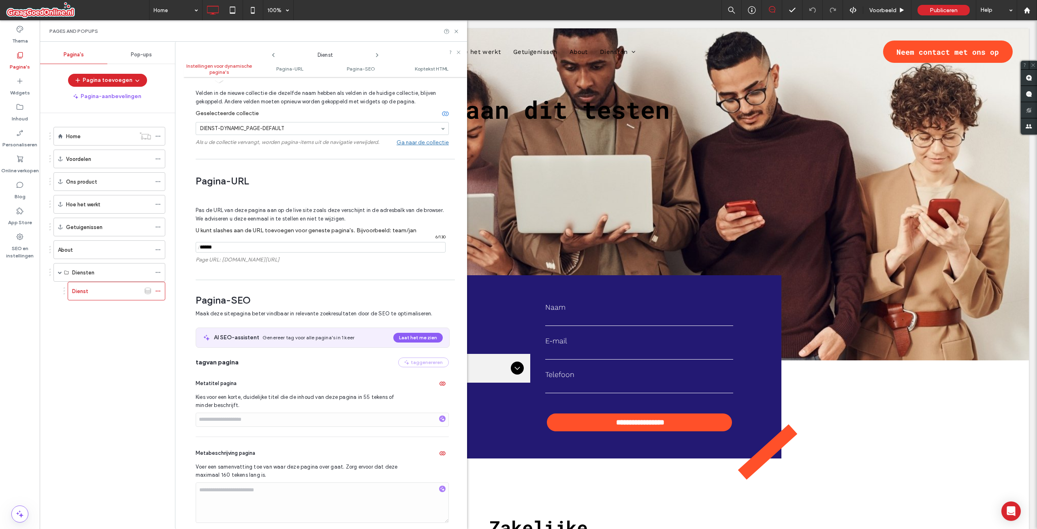
scroll to position [155, 0]
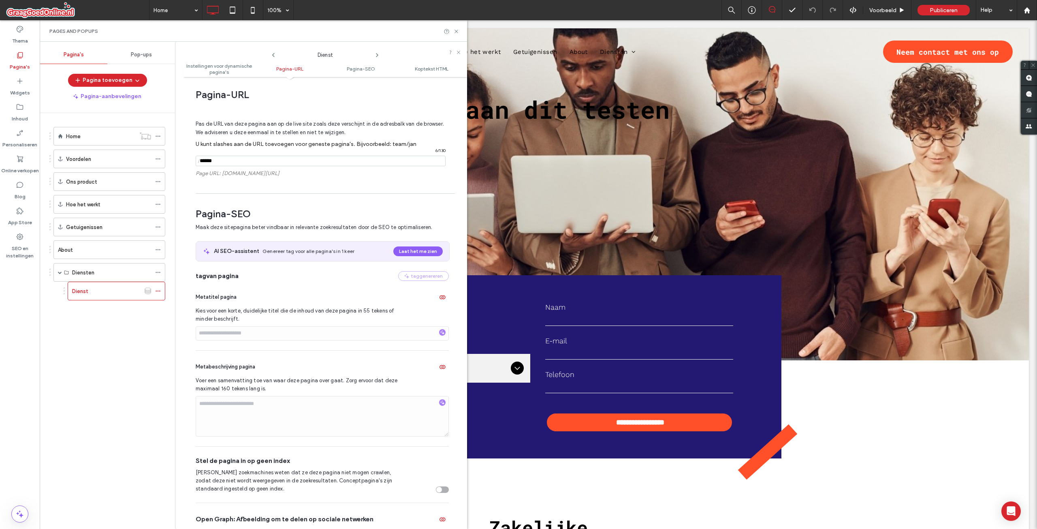
click at [245, 186] on div "Pas de URL van deze pagina aan op de live site zoals deze verschijnt in de adre…" at bounding box center [322, 146] width 253 height 85
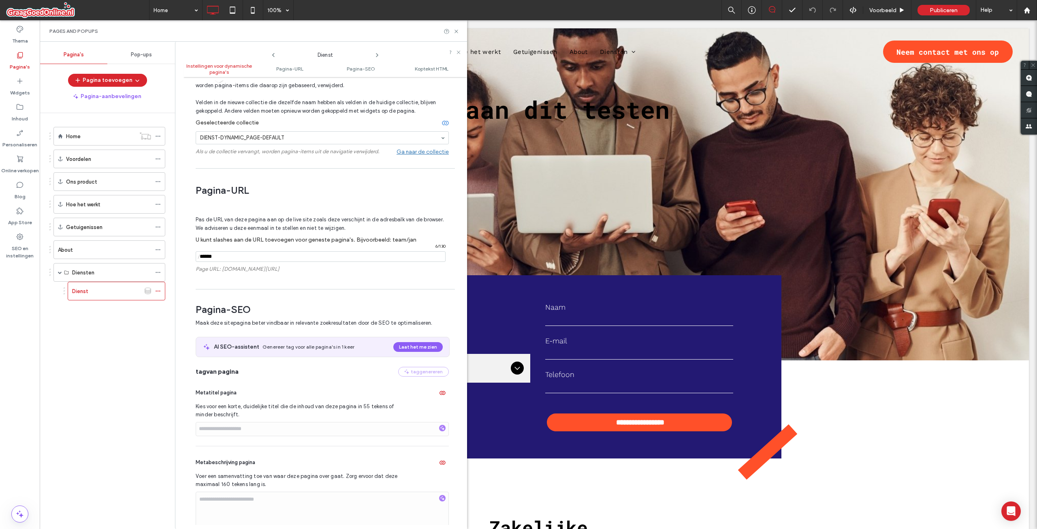
scroll to position [41, 0]
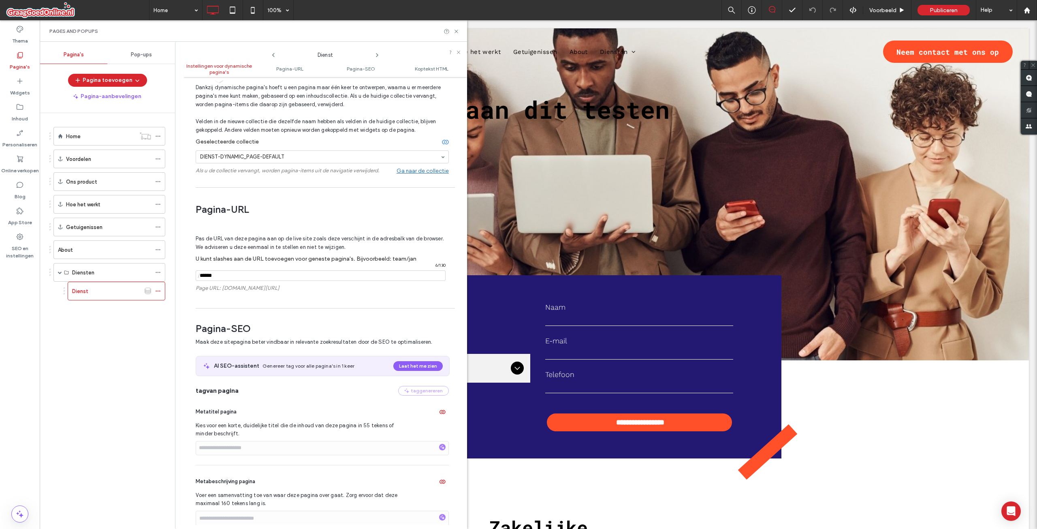
drag, startPoint x: 219, startPoint y: 277, endPoint x: 184, endPoint y: 275, distance: 34.9
click at [184, 275] on div "Instellingen voor dynamische pagina's Dankzij dynamische pagina's hoeft u een p…" at bounding box center [325, 303] width 284 height 444
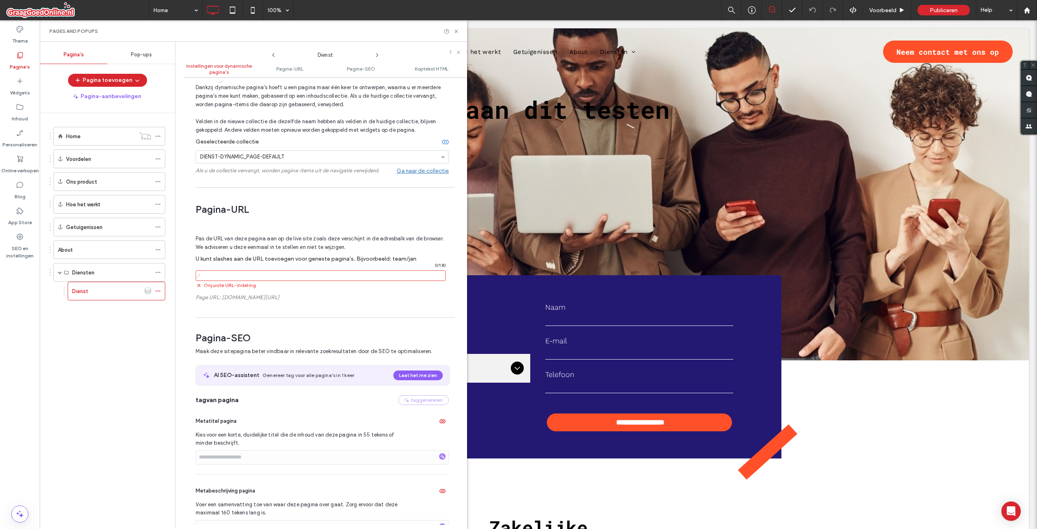
click at [290, 313] on div "Instellingen voor dynamische pagina's Dankzij dynamische pagina's hoeft u een p…" at bounding box center [325, 303] width 284 height 444
click at [242, 279] on input "notEmpty" at bounding box center [321, 275] width 250 height 11
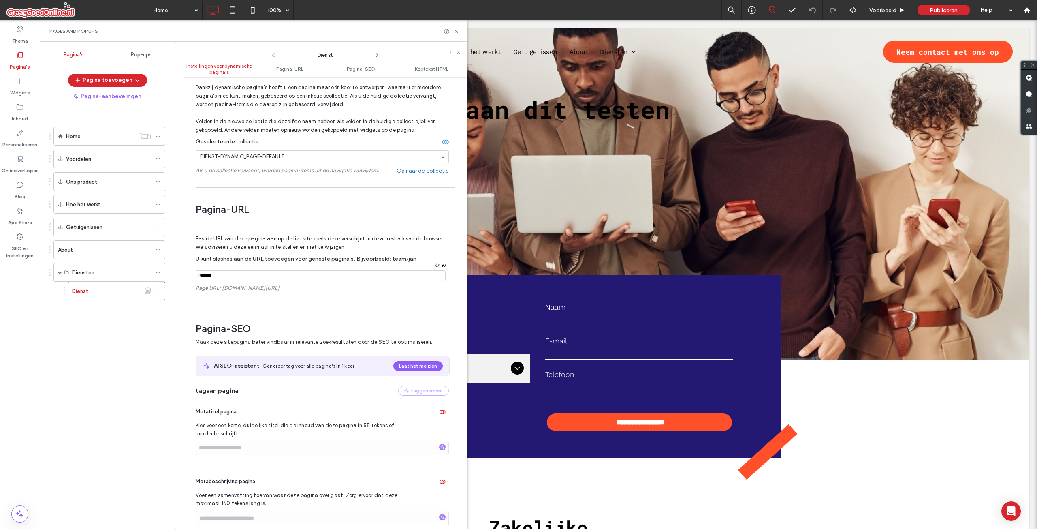
type input "******"
click at [252, 302] on div "Pas de URL van deze pagina aan op de live site zoals deze verschijnt in de adre…" at bounding box center [322, 261] width 253 height 85
click at [288, 68] on span "Pagina-URL" at bounding box center [289, 69] width 27 height 6
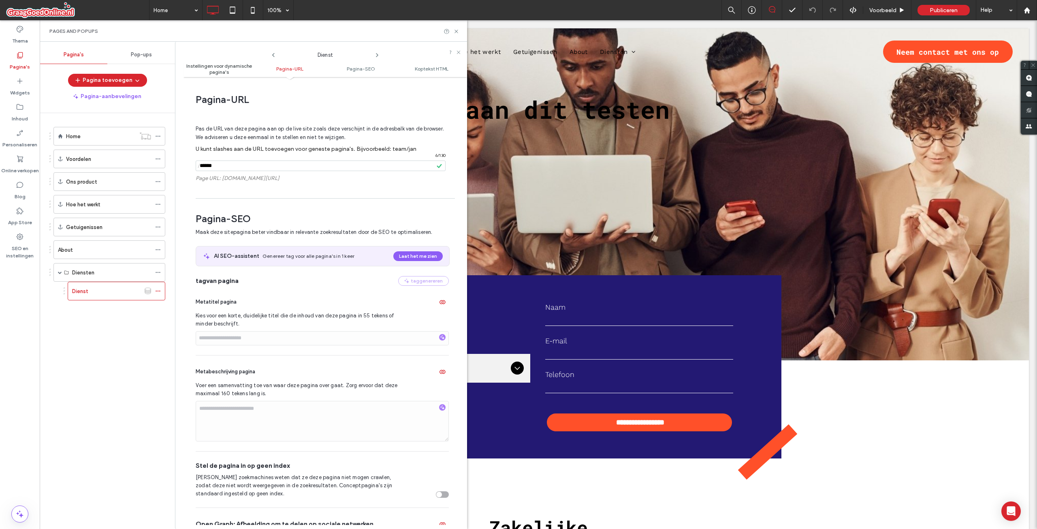
scroll to position [151, 0]
click at [315, 141] on span "Pas de URL van deze pagina aan op de live site zoals deze verschijnt in de adre…" at bounding box center [320, 132] width 248 height 28
click at [347, 136] on span "Pas de URL van deze pagina aan op de live site zoals deze verschijnt in de adre…" at bounding box center [320, 132] width 248 height 28
click at [457, 32] on use at bounding box center [455, 31] width 3 height 3
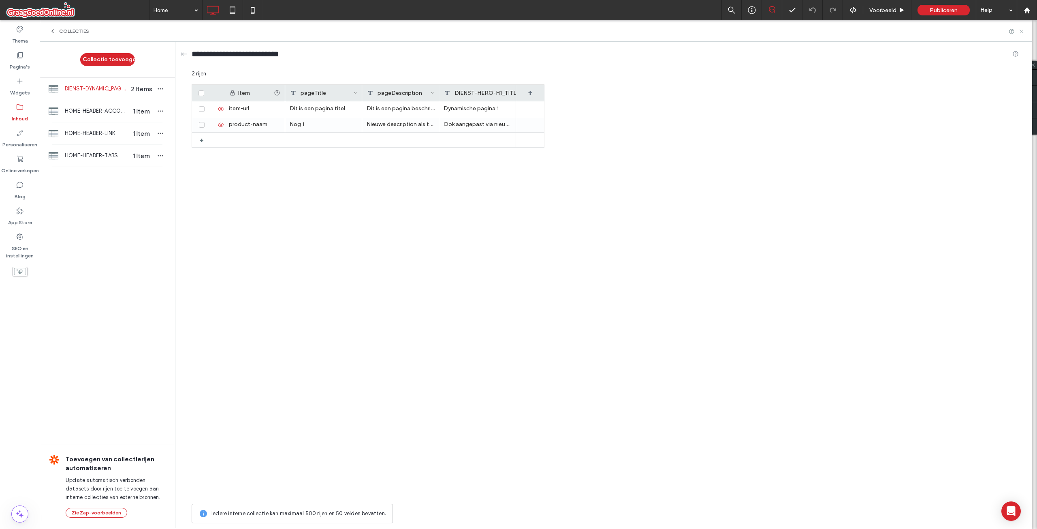
click at [1022, 31] on use at bounding box center [1021, 31] width 3 height 3
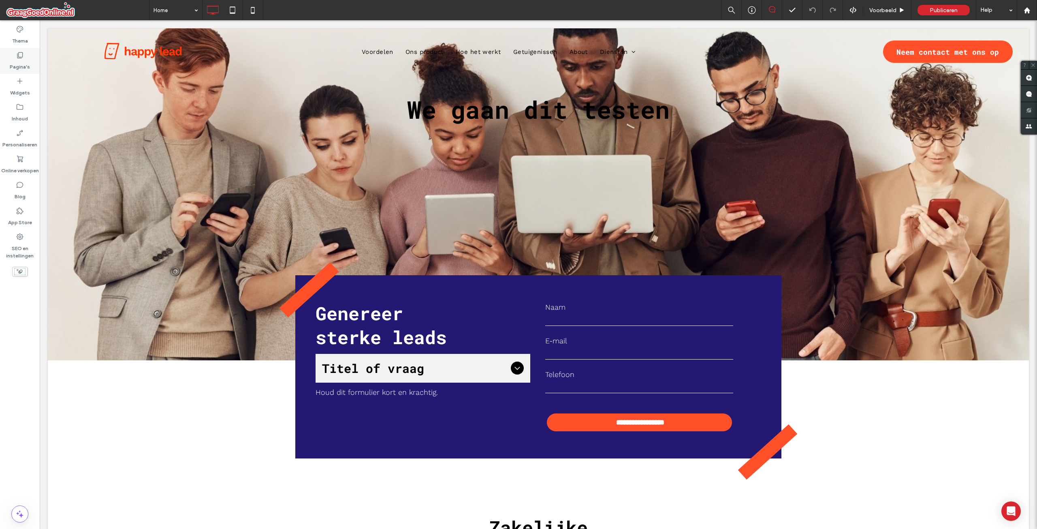
click at [21, 62] on label "Pagina's" at bounding box center [20, 64] width 20 height 11
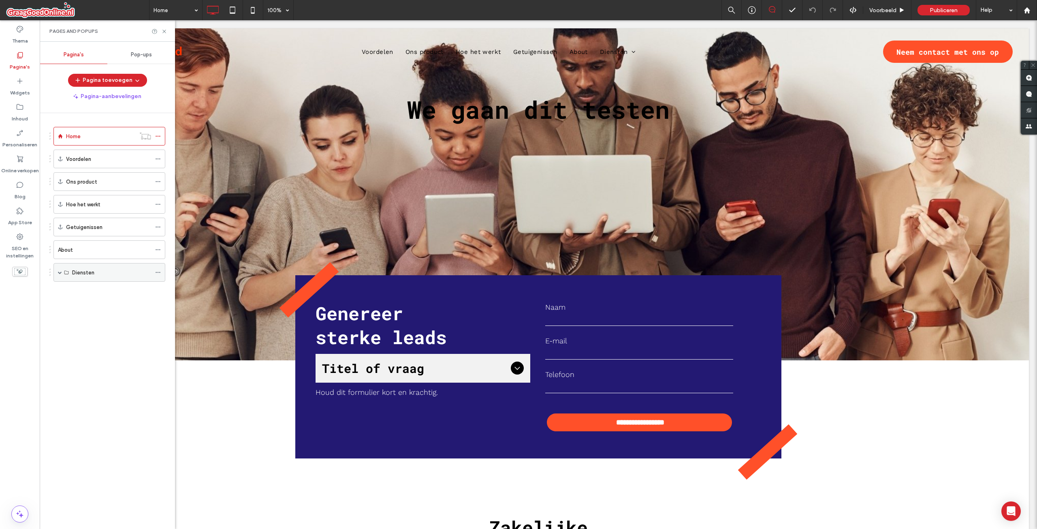
click at [60, 272] on span at bounding box center [60, 272] width 4 height 4
click at [158, 290] on icon at bounding box center [158, 291] width 6 height 6
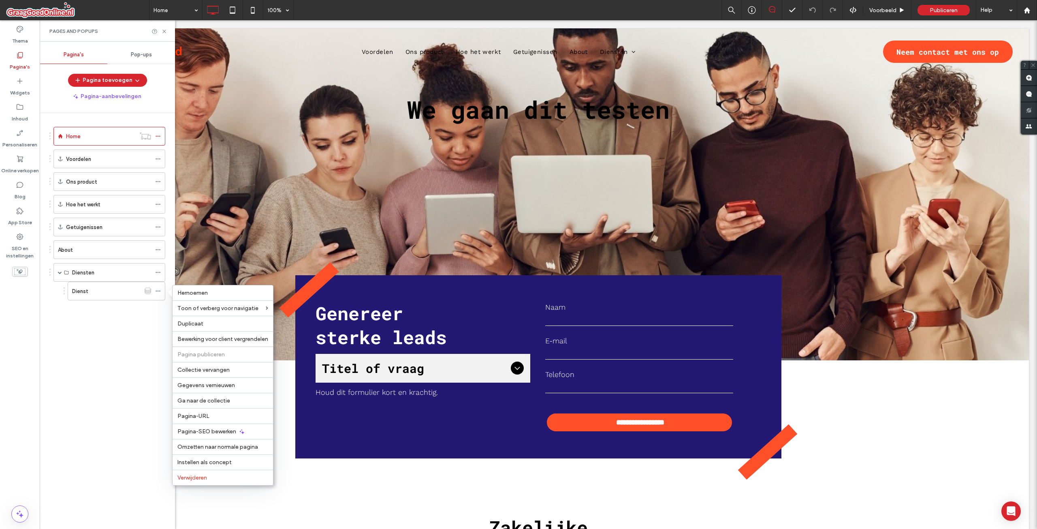
click at [109, 394] on div "Home Voordelen Ons product Hoe het werkt Getuigenissen About Diensten Dienst" at bounding box center [112, 319] width 126 height 412
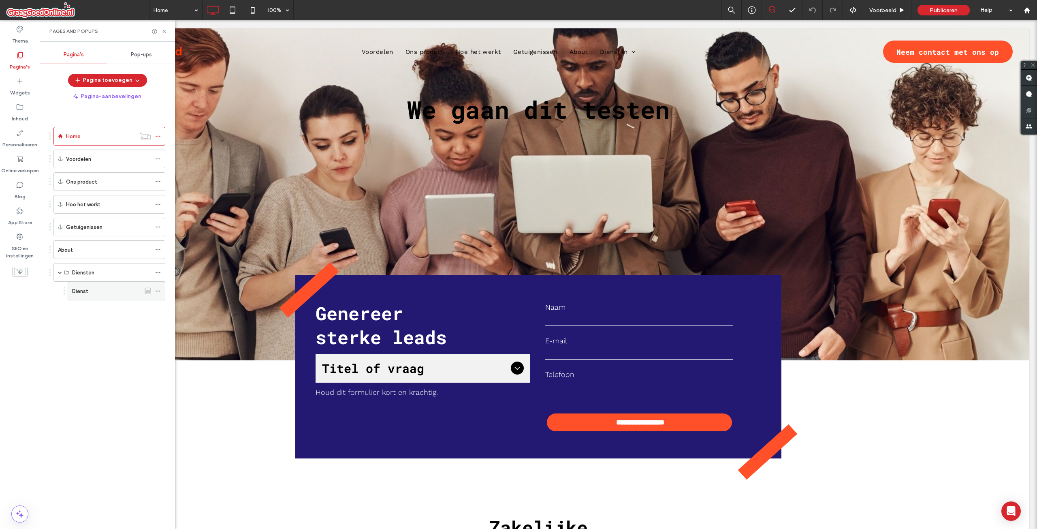
click at [104, 289] on div "Dienst" at bounding box center [106, 291] width 68 height 9
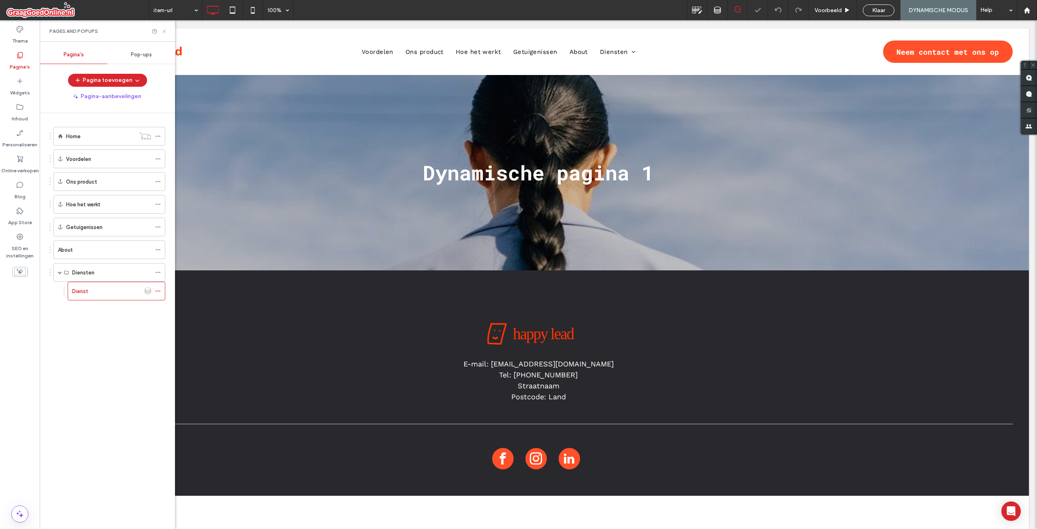
click at [164, 32] on use at bounding box center [163, 31] width 3 height 3
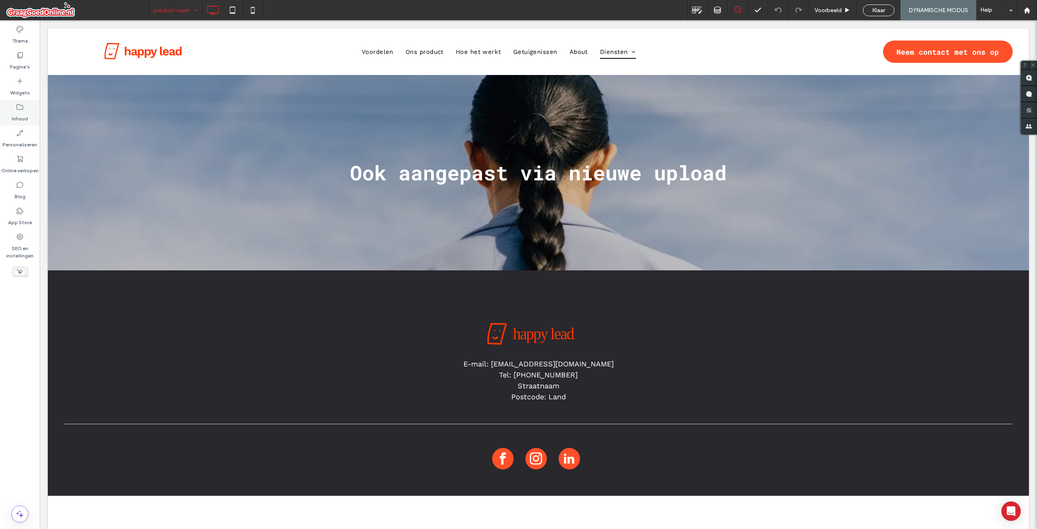
click at [20, 114] on label "Inhoud" at bounding box center [20, 116] width 16 height 11
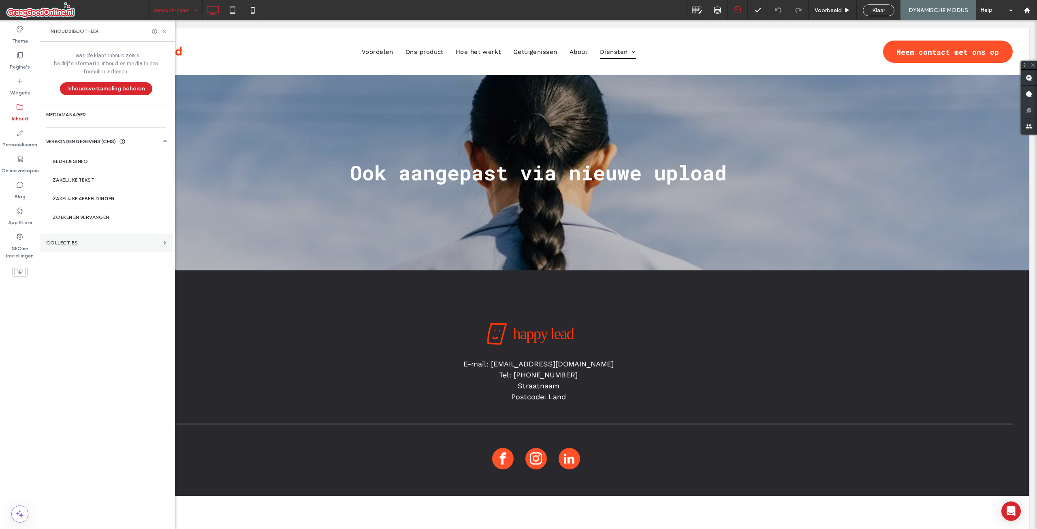
click at [96, 240] on label "COLLECTIES" at bounding box center [103, 243] width 114 height 6
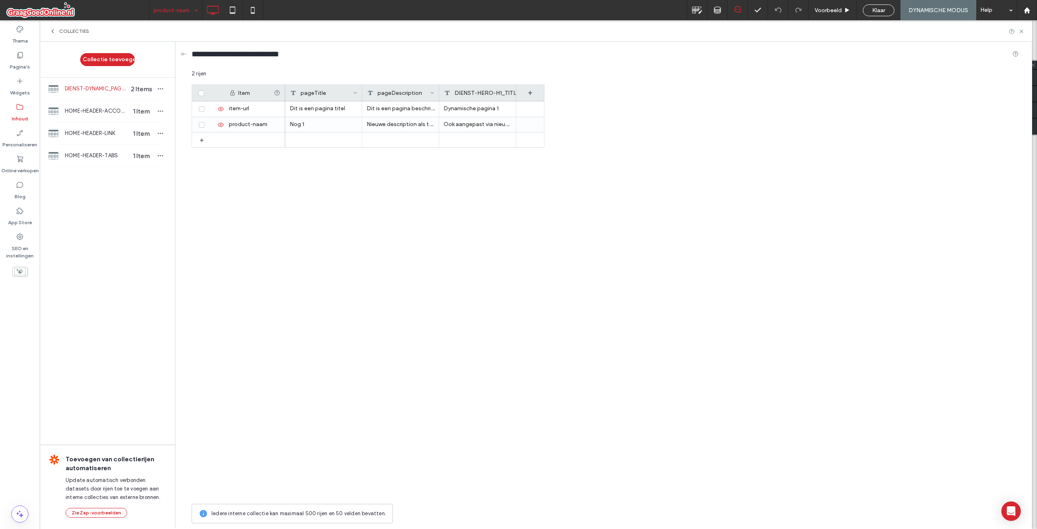
click at [53, 29] on icon at bounding box center [52, 31] width 6 height 6
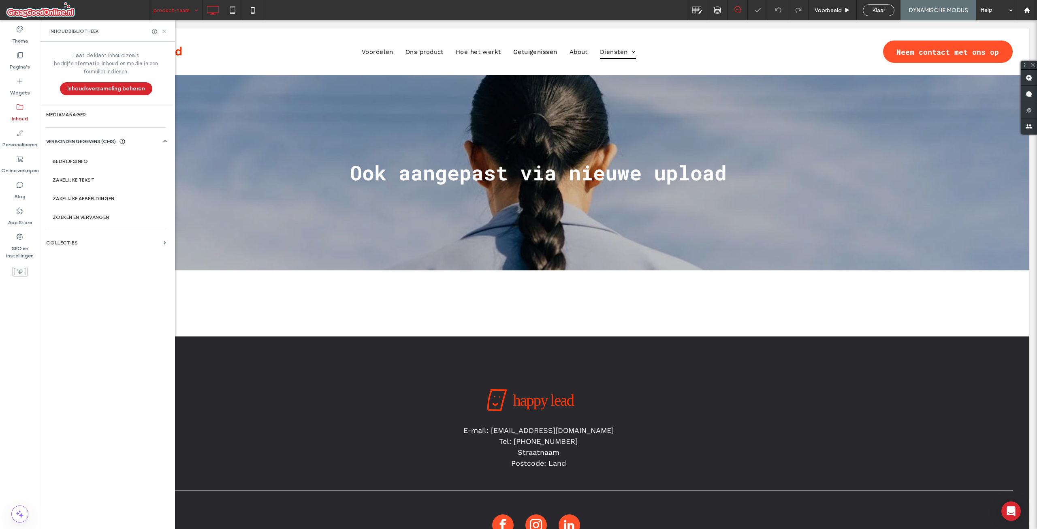
click at [165, 30] on use at bounding box center [163, 31] width 3 height 3
